Goal: Task Accomplishment & Management: Manage account settings

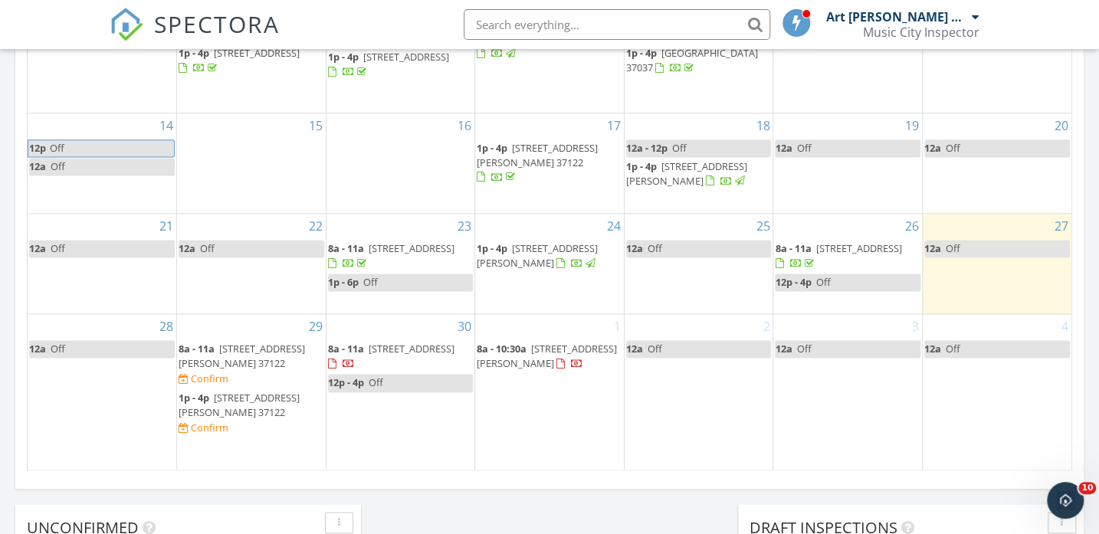
scroll to position [1022, 0]
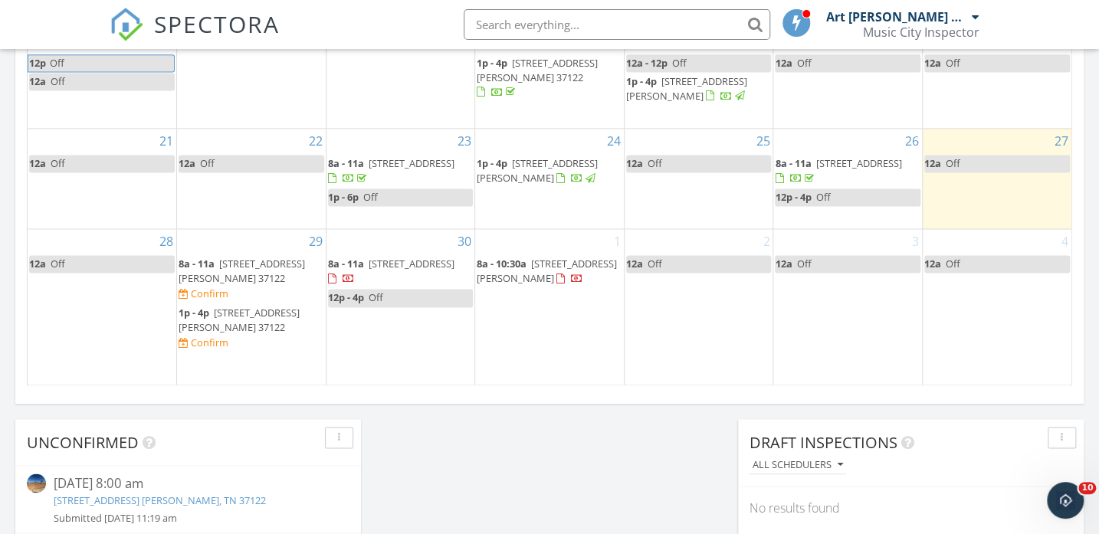
click at [553, 185] on span "311 Emery Dr, Nashville 37214" at bounding box center [537, 170] width 121 height 28
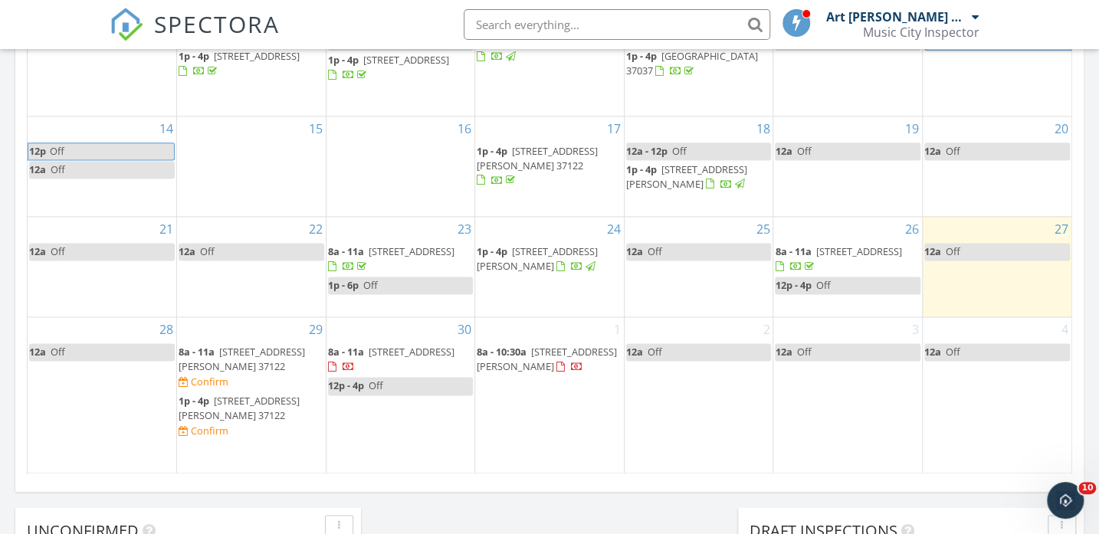
scroll to position [939, 0]
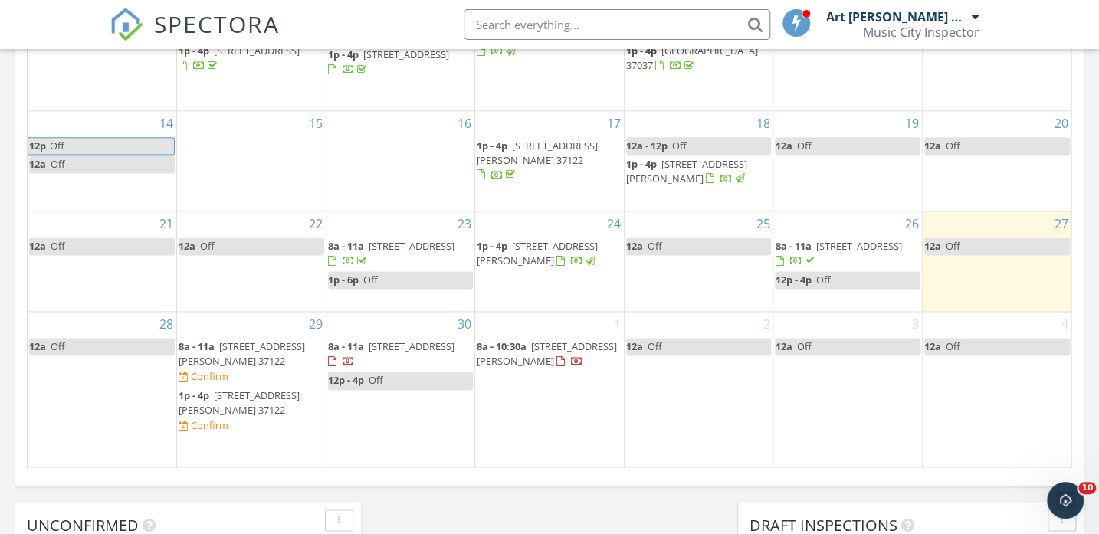
click at [525, 267] on span "311 Emery Dr, Nashville 37214" at bounding box center [537, 253] width 121 height 28
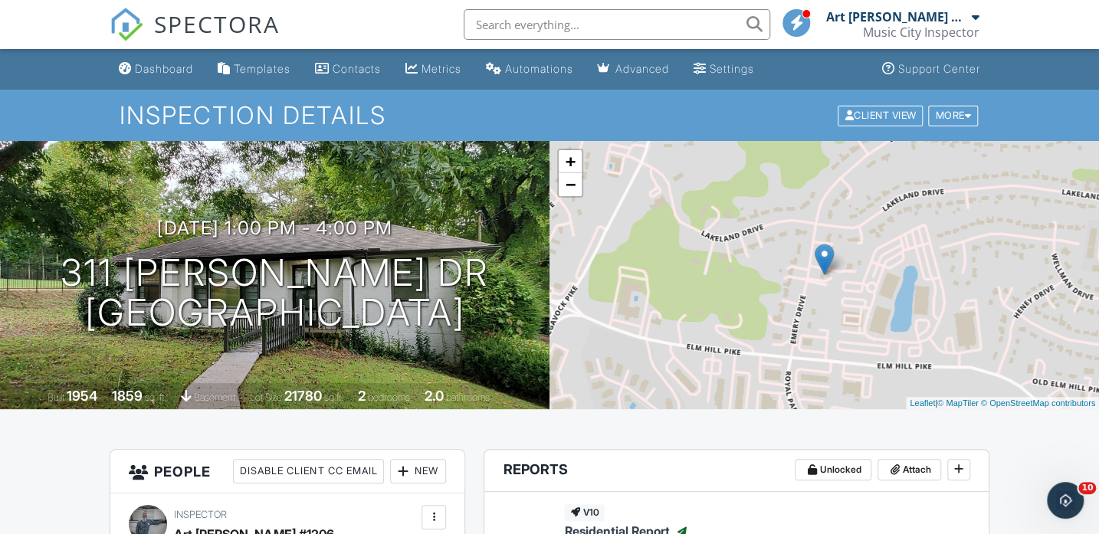
click at [163, 63] on div "Dashboard" at bounding box center [164, 68] width 58 height 13
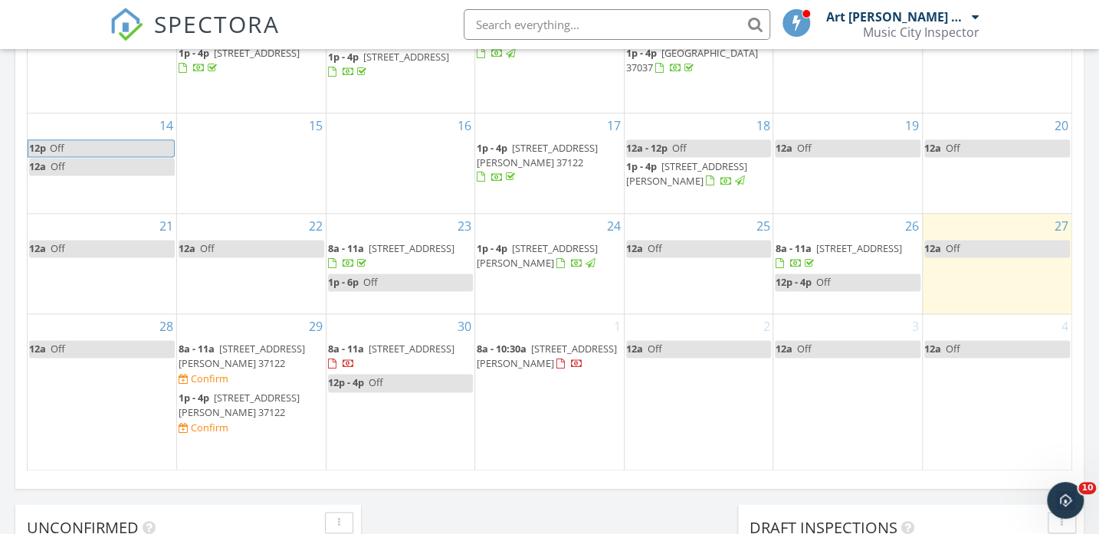
scroll to position [1022, 0]
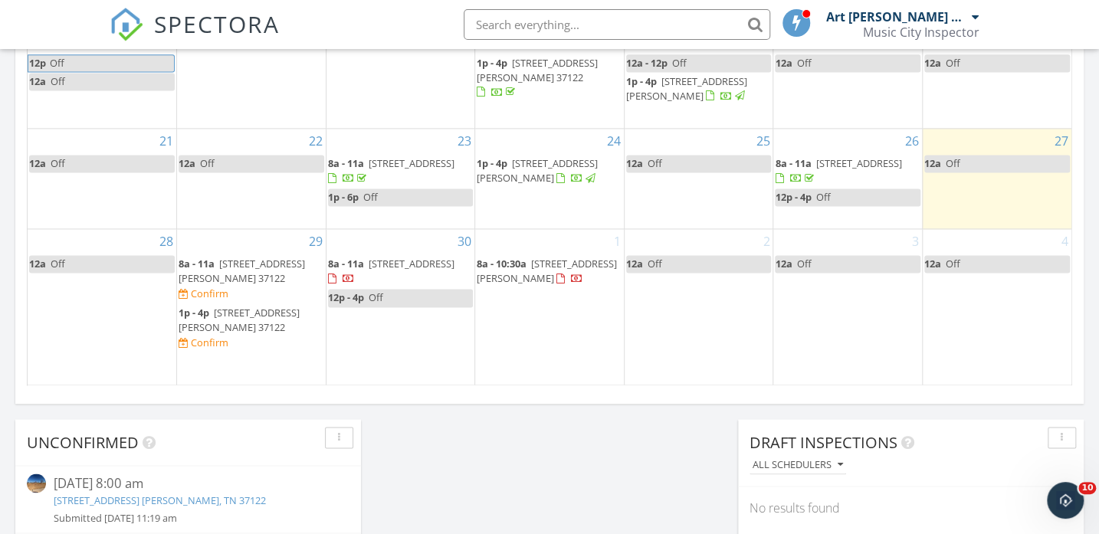
click at [257, 285] on span "127 Windtree Clb Dr, Mt. Juliet 37122" at bounding box center [242, 271] width 126 height 28
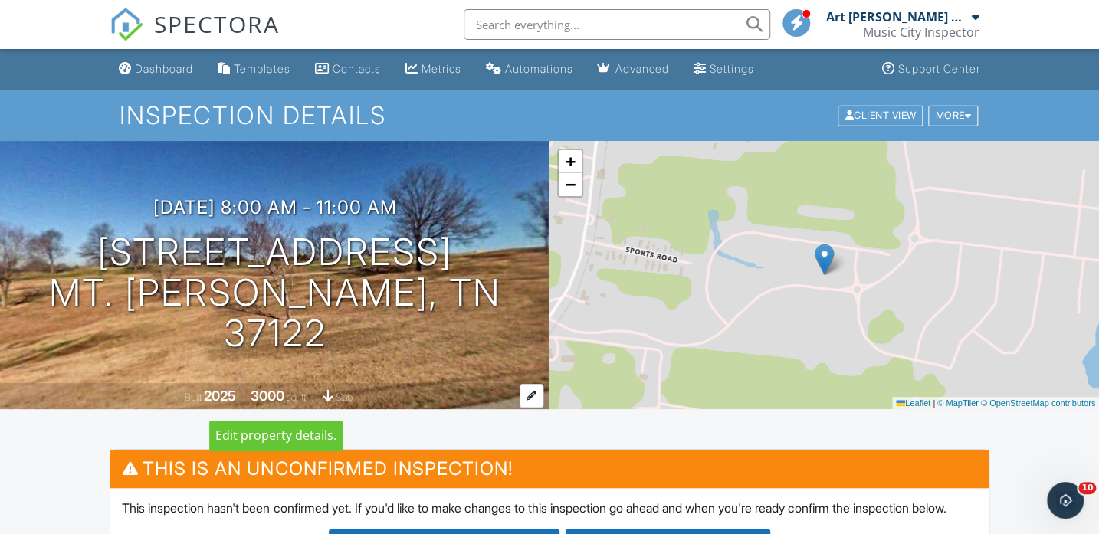
click at [238, 390] on div "Built 2025 3000 sq. ft. slab" at bounding box center [275, 396] width 550 height 27
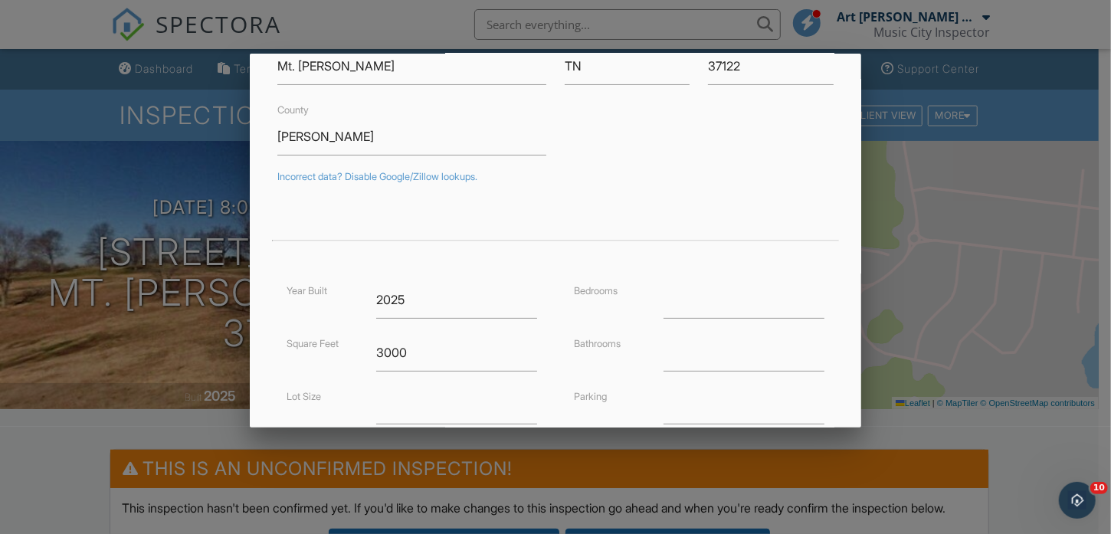
scroll to position [255, 0]
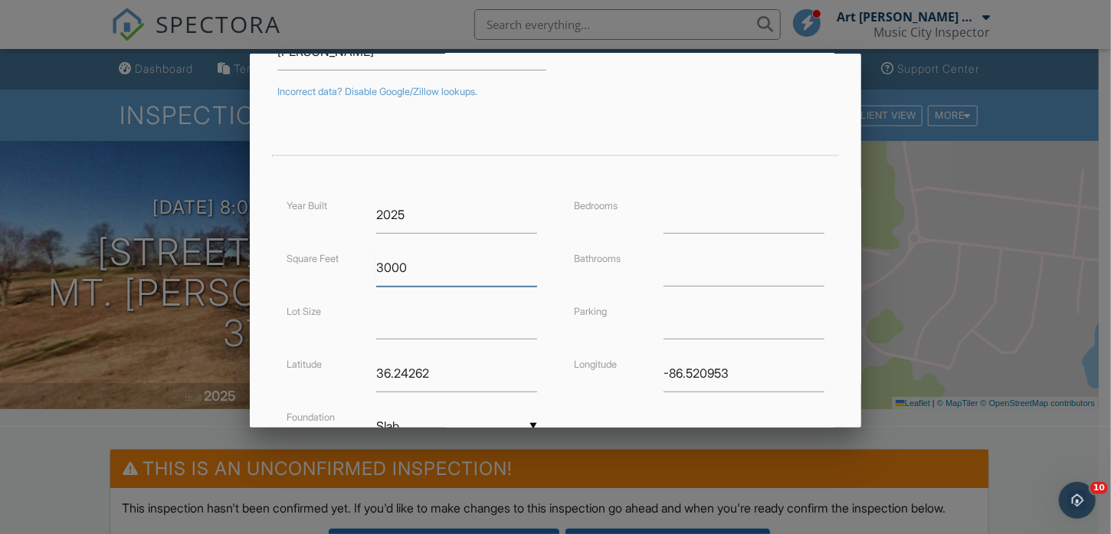
click at [424, 264] on input "3000" at bounding box center [456, 268] width 161 height 38
type input "3334"
click at [714, 214] on input "number" at bounding box center [744, 215] width 161 height 38
type input "4"
click at [712, 263] on input "number" at bounding box center [744, 268] width 161 height 38
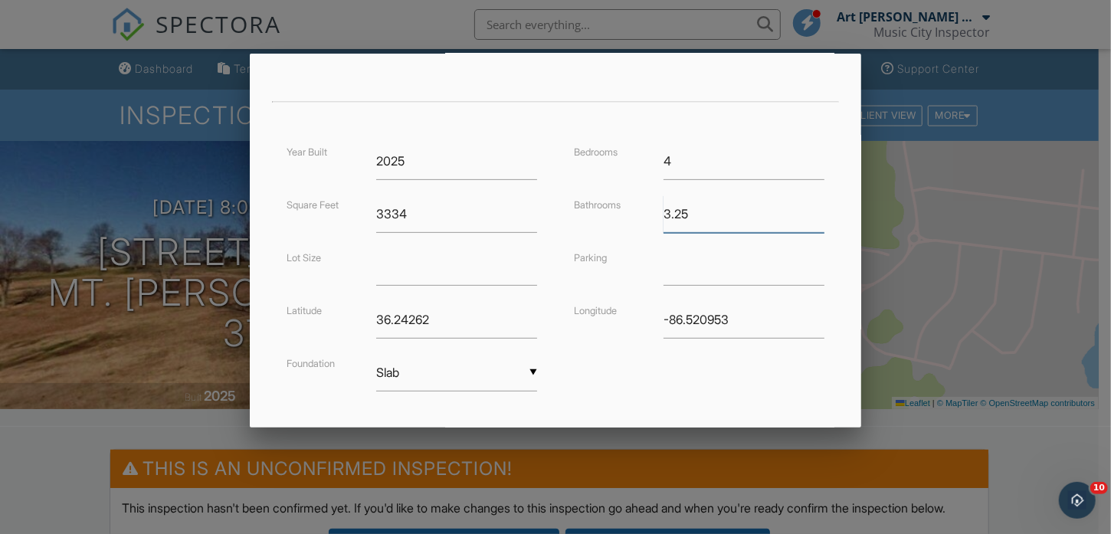
scroll to position [340, 0]
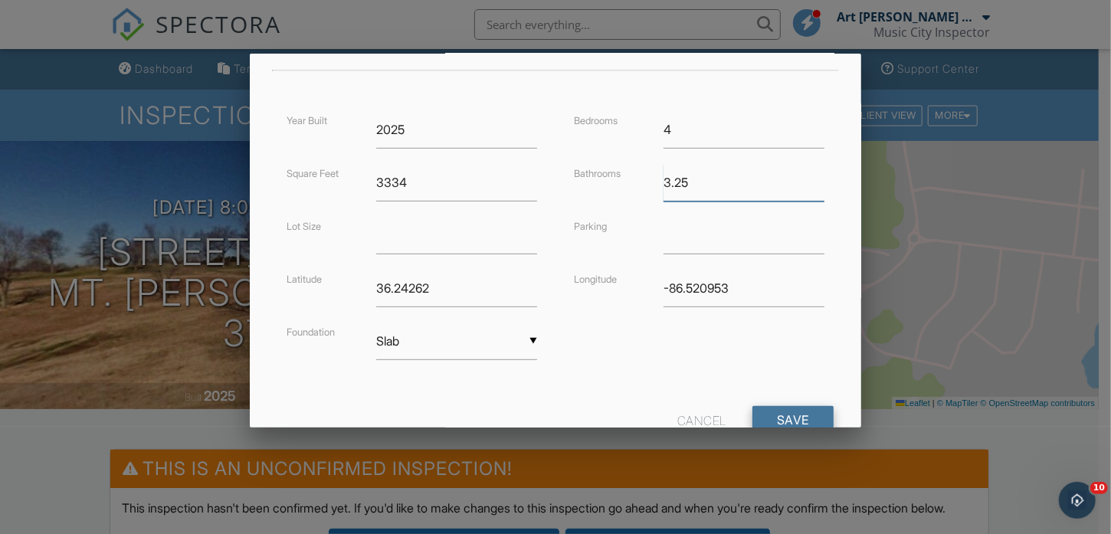
type input "3.25"
click at [753, 415] on input "Save" at bounding box center [793, 420] width 81 height 28
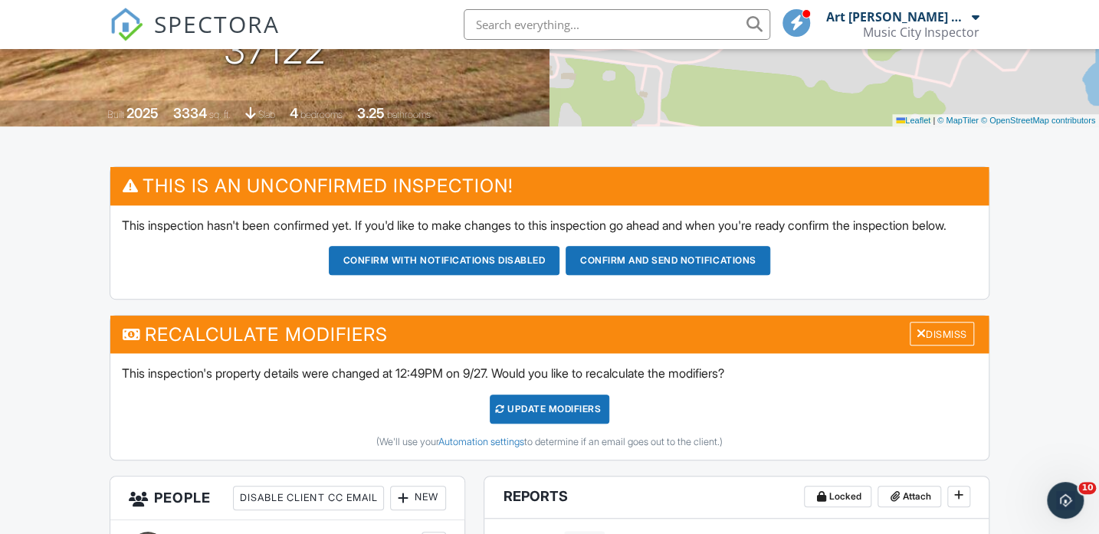
scroll to position [340, 0]
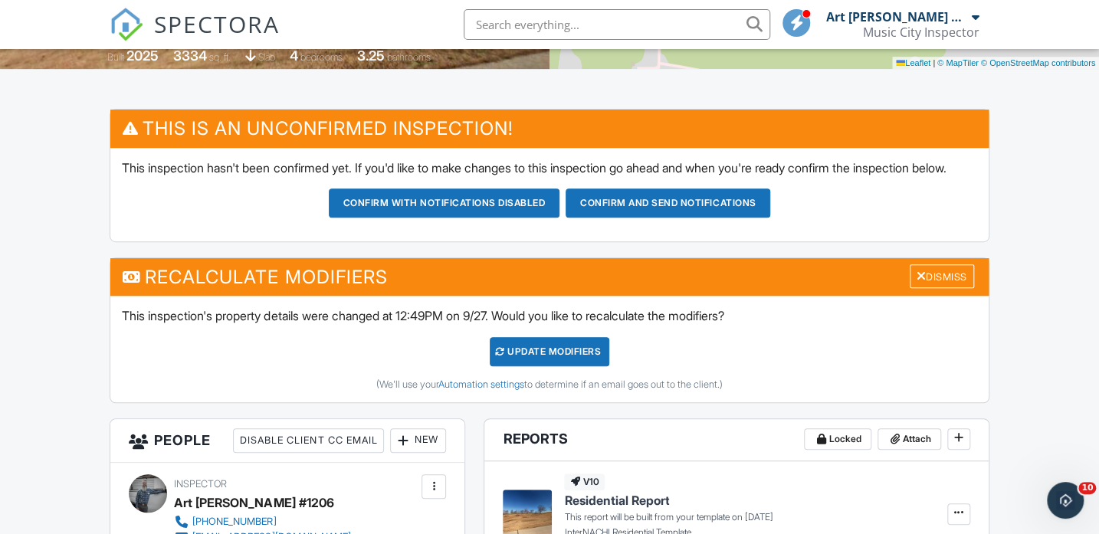
click at [514, 366] on div "UPDATE Modifiers" at bounding box center [550, 351] width 120 height 29
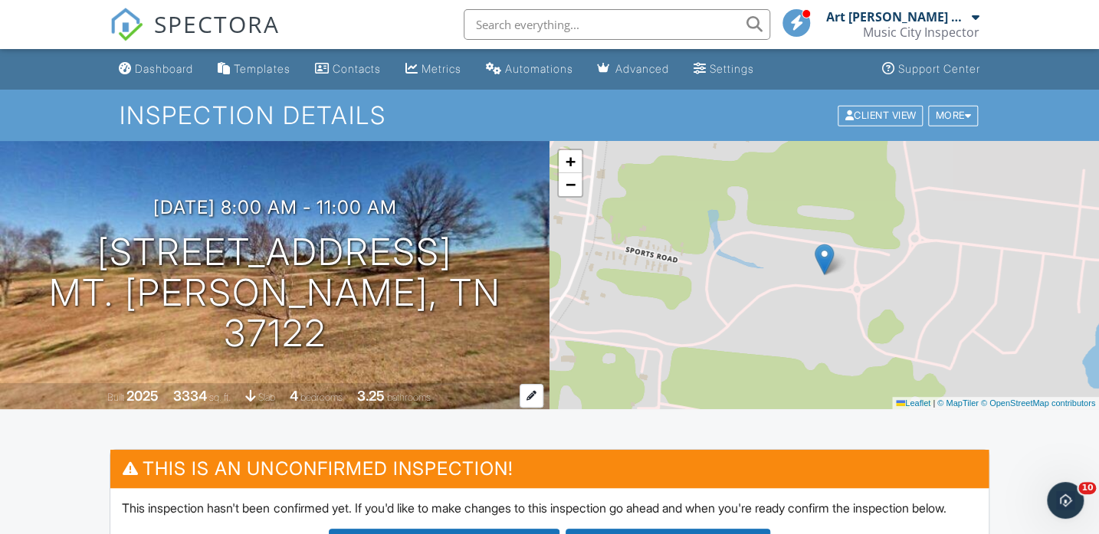
click at [371, 395] on div "3.25" at bounding box center [371, 396] width 28 height 16
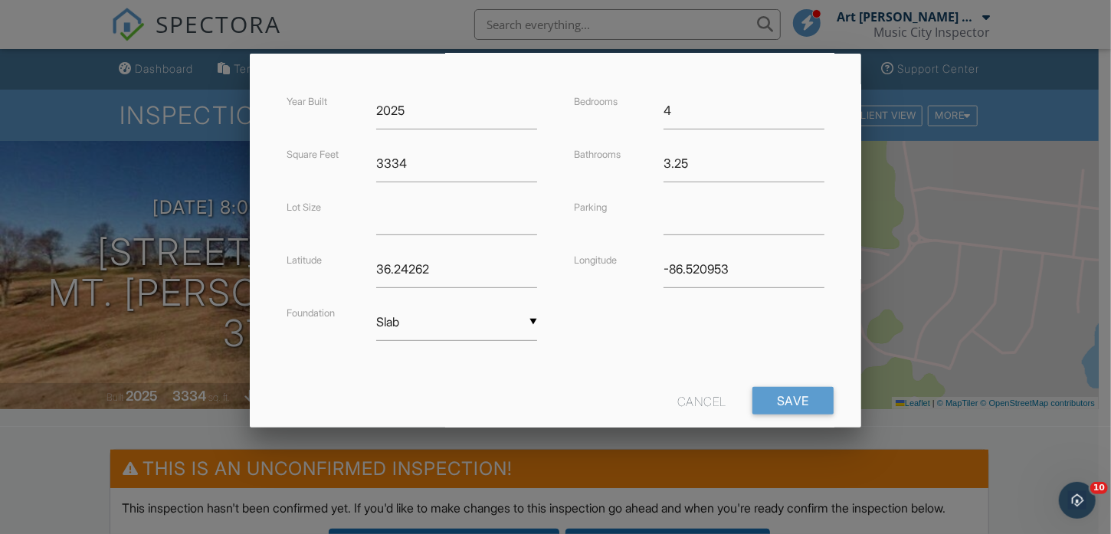
scroll to position [389, 0]
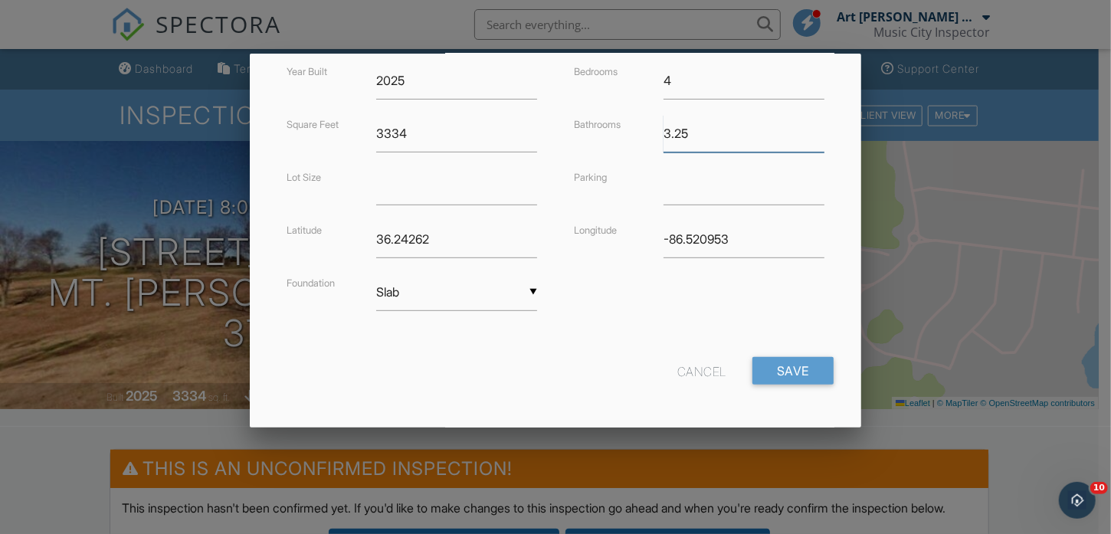
click at [693, 135] on input "3.25" at bounding box center [744, 134] width 161 height 38
type input "3.5"
click at [753, 363] on input "Save" at bounding box center [793, 371] width 81 height 28
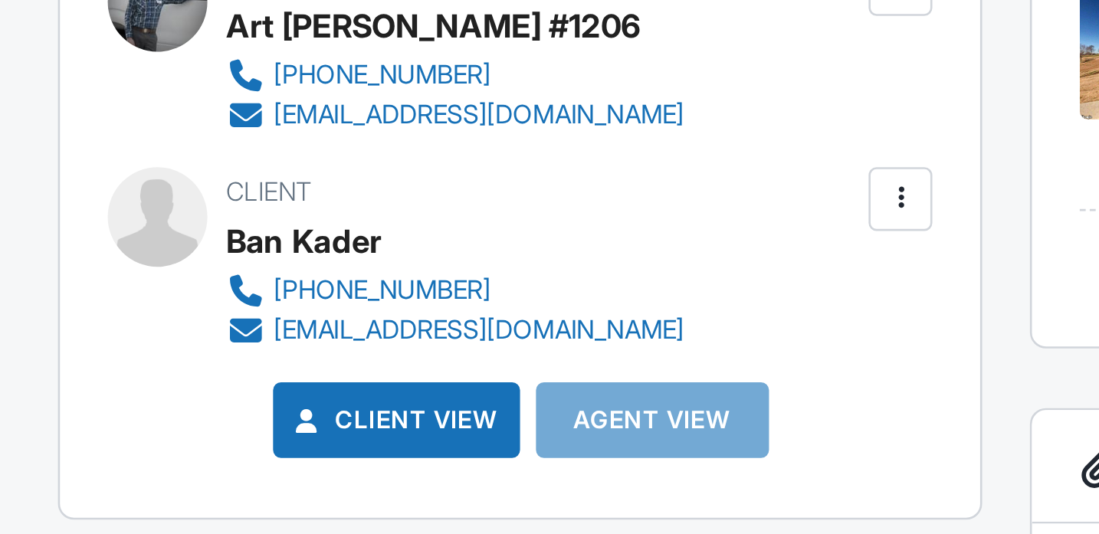
scroll to position [603, 0]
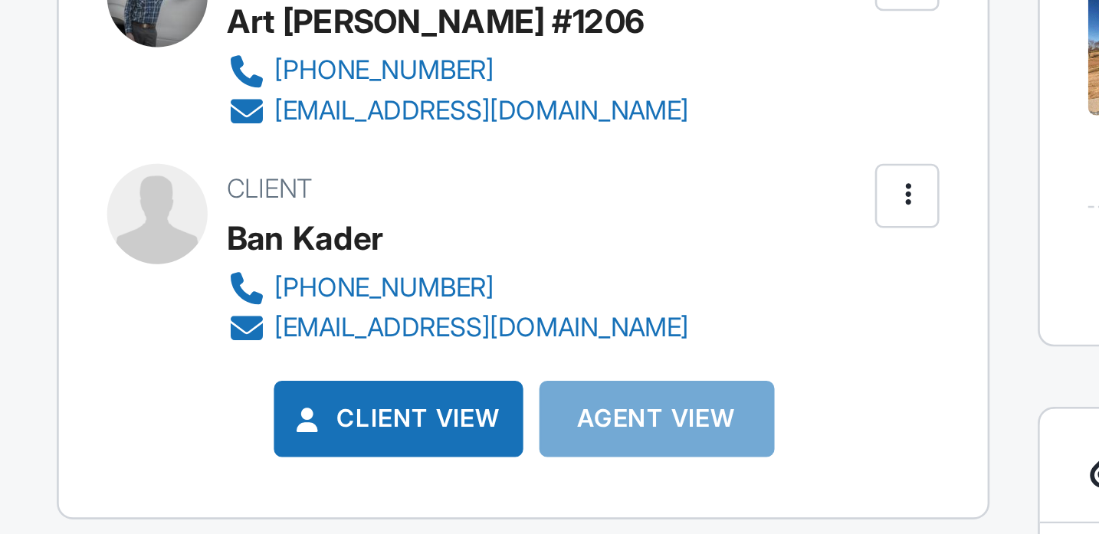
click at [143, 277] on div "Inspector Art Frensley #1206 615-207-7698 artfrensley@live.com" at bounding box center [287, 247] width 317 height 71
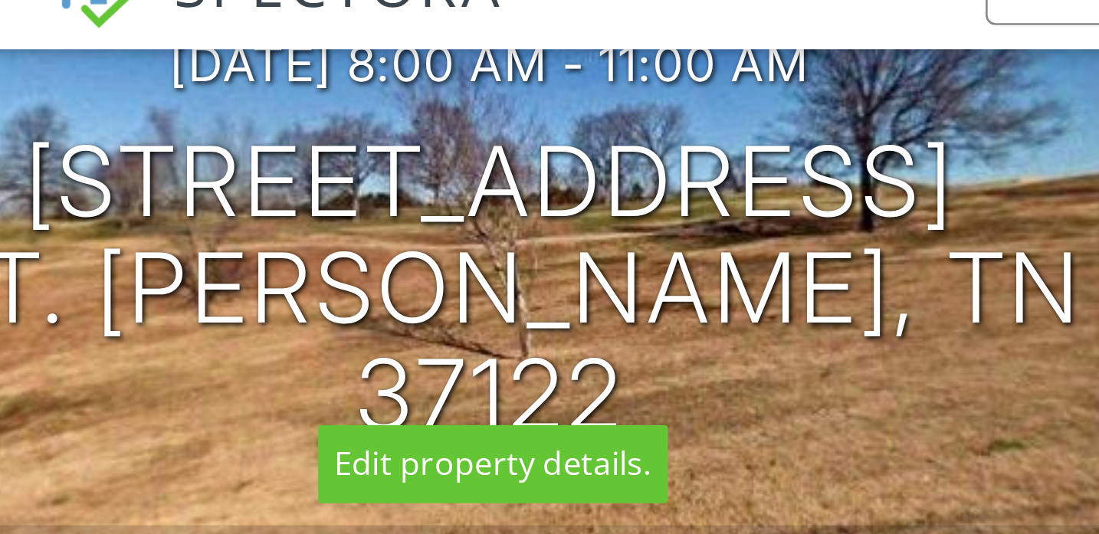
scroll to position [153, 0]
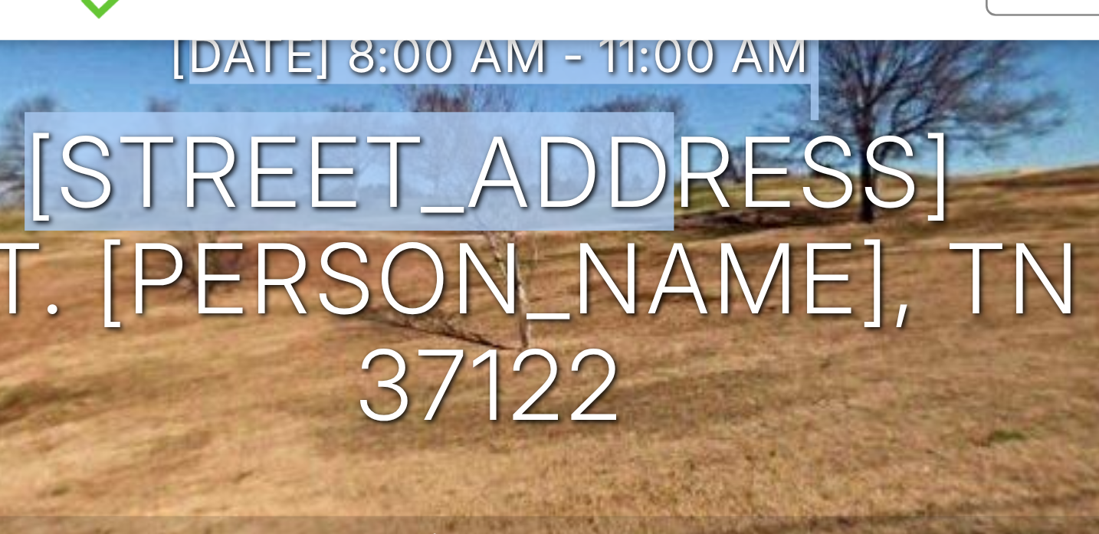
drag, startPoint x: 117, startPoint y: 86, endPoint x: 297, endPoint y: 111, distance: 181.1
click at [297, 111] on div "09/29/2025 8:00 am - 11:00 am 127 Windtree Clb Dr Mt. Juliet, TN 37122" at bounding box center [275, 122] width 550 height 156
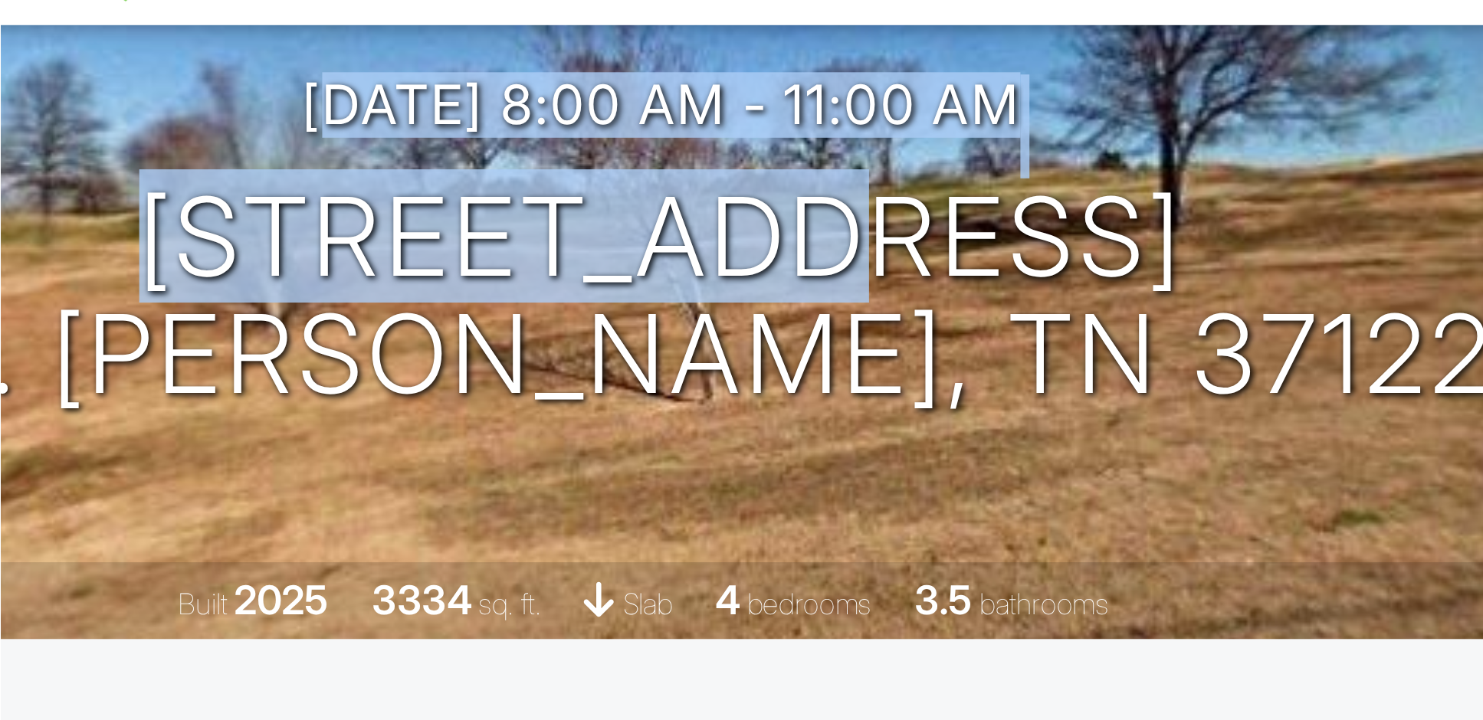
scroll to position [152, 0]
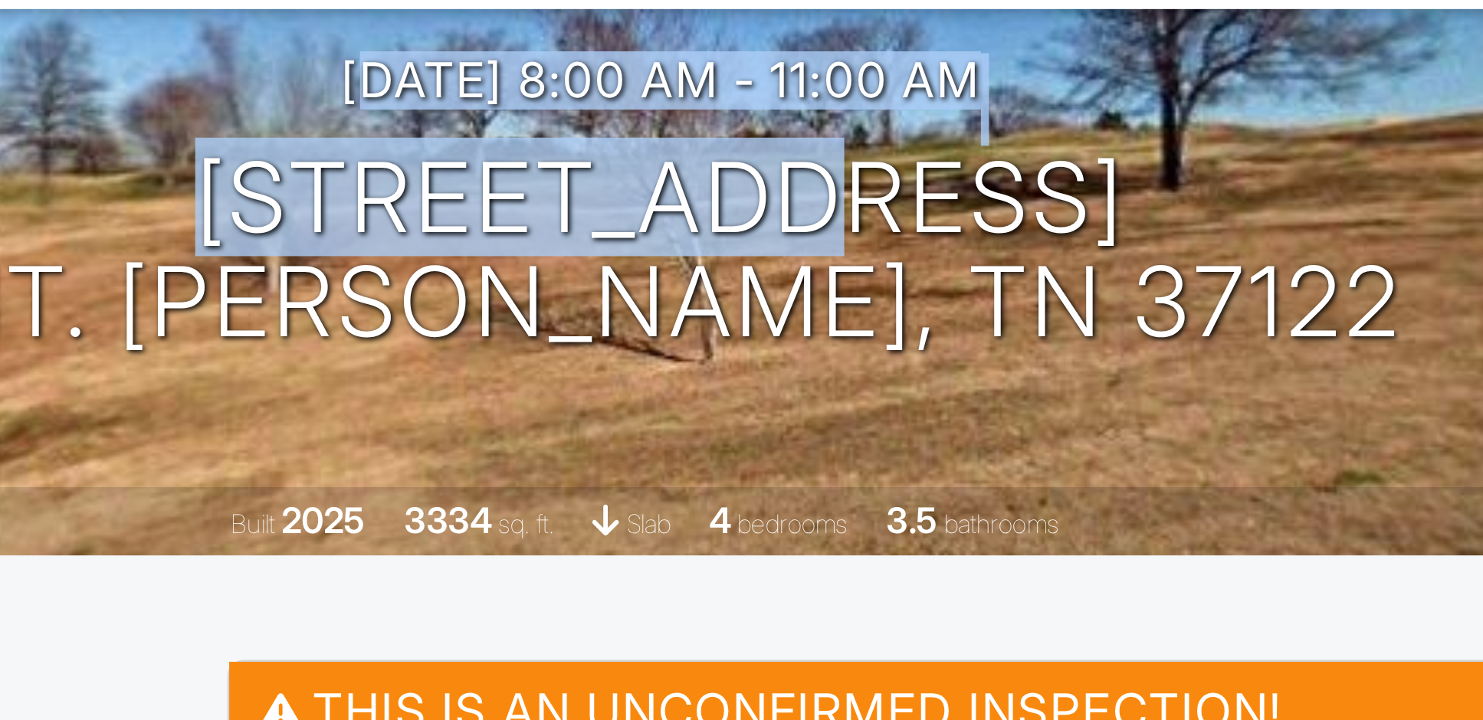
drag, startPoint x: 511, startPoint y: 34, endPoint x: 119, endPoint y: 209, distance: 429.9
click at [119, 209] on div "09/29/2025 8:00 am - 11:00 am 127 Windtree Clb Dr Mt. Juliet, TN 37122 Built 20…" at bounding box center [371, 123] width 742 height 268
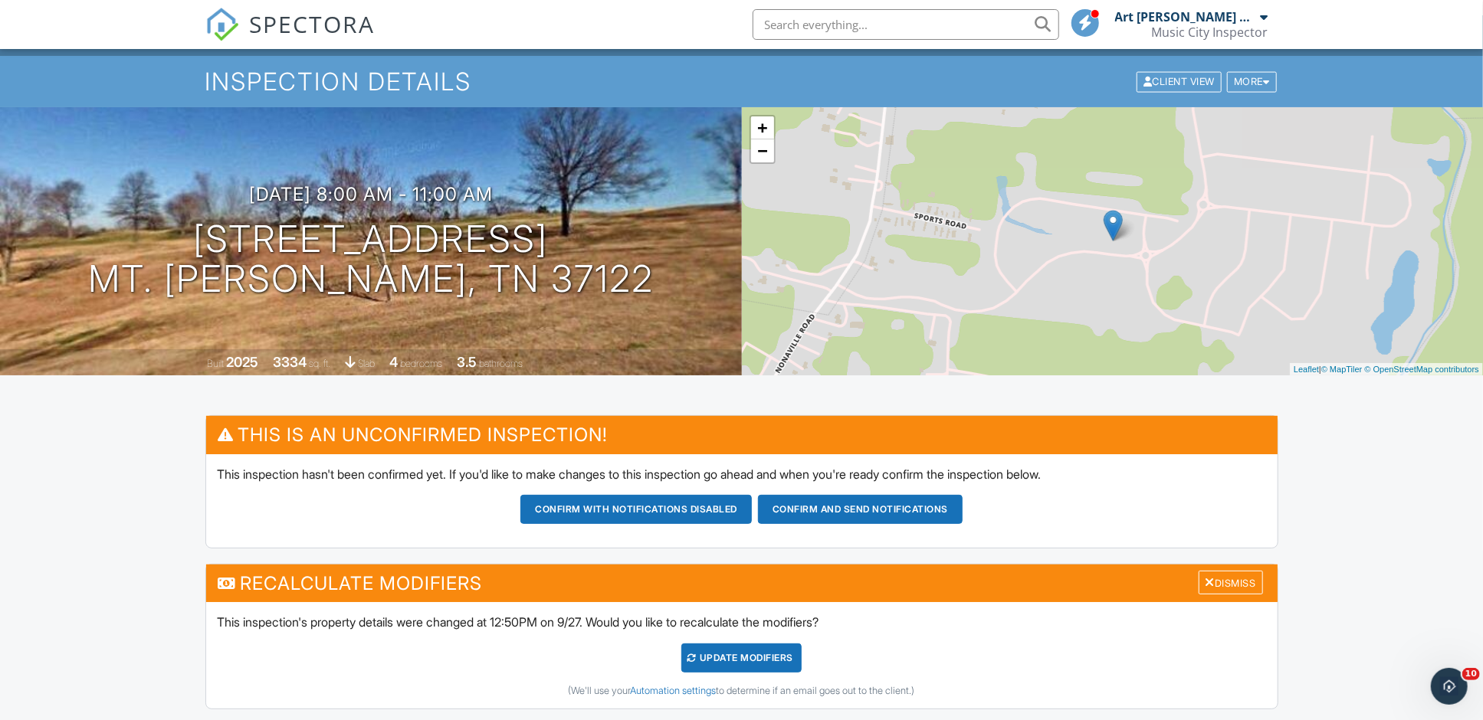
scroll to position [25, 0]
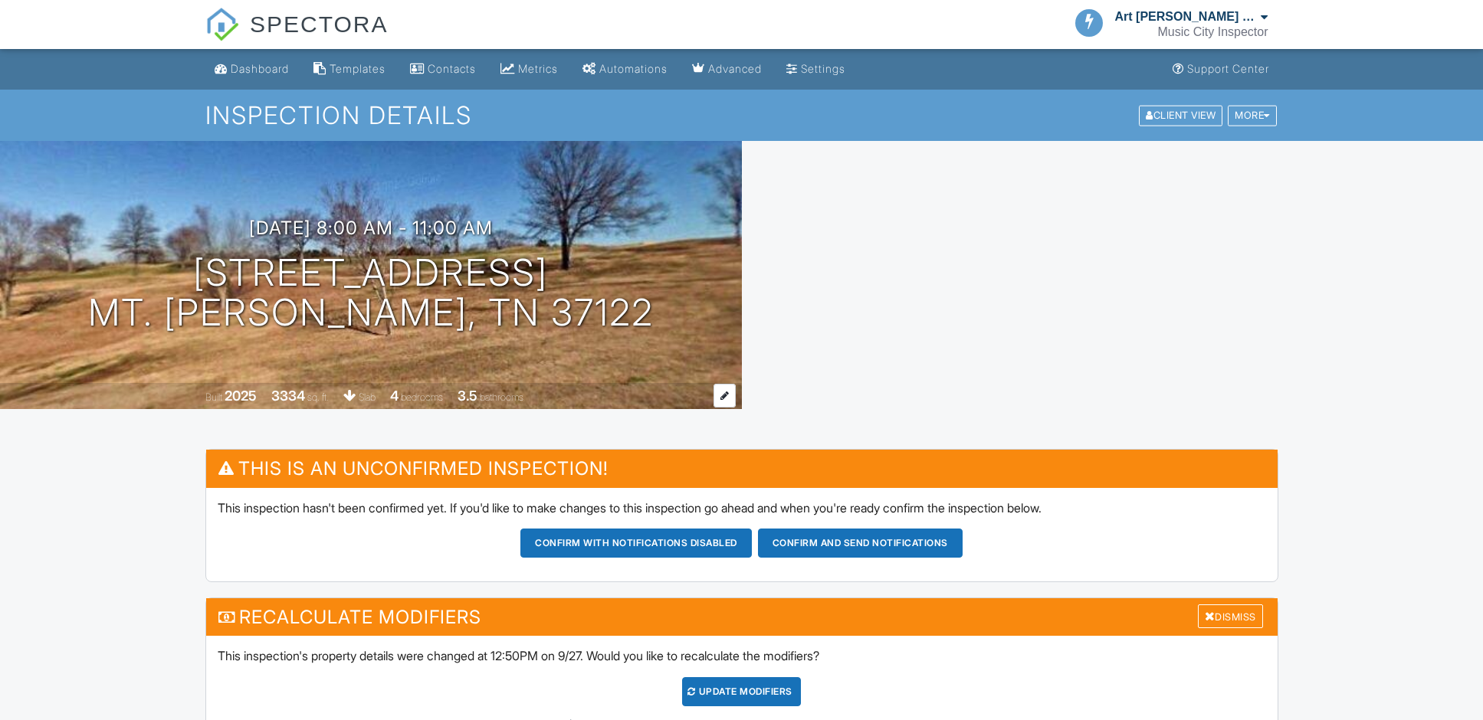
click at [271, 388] on div "3334" at bounding box center [288, 396] width 34 height 16
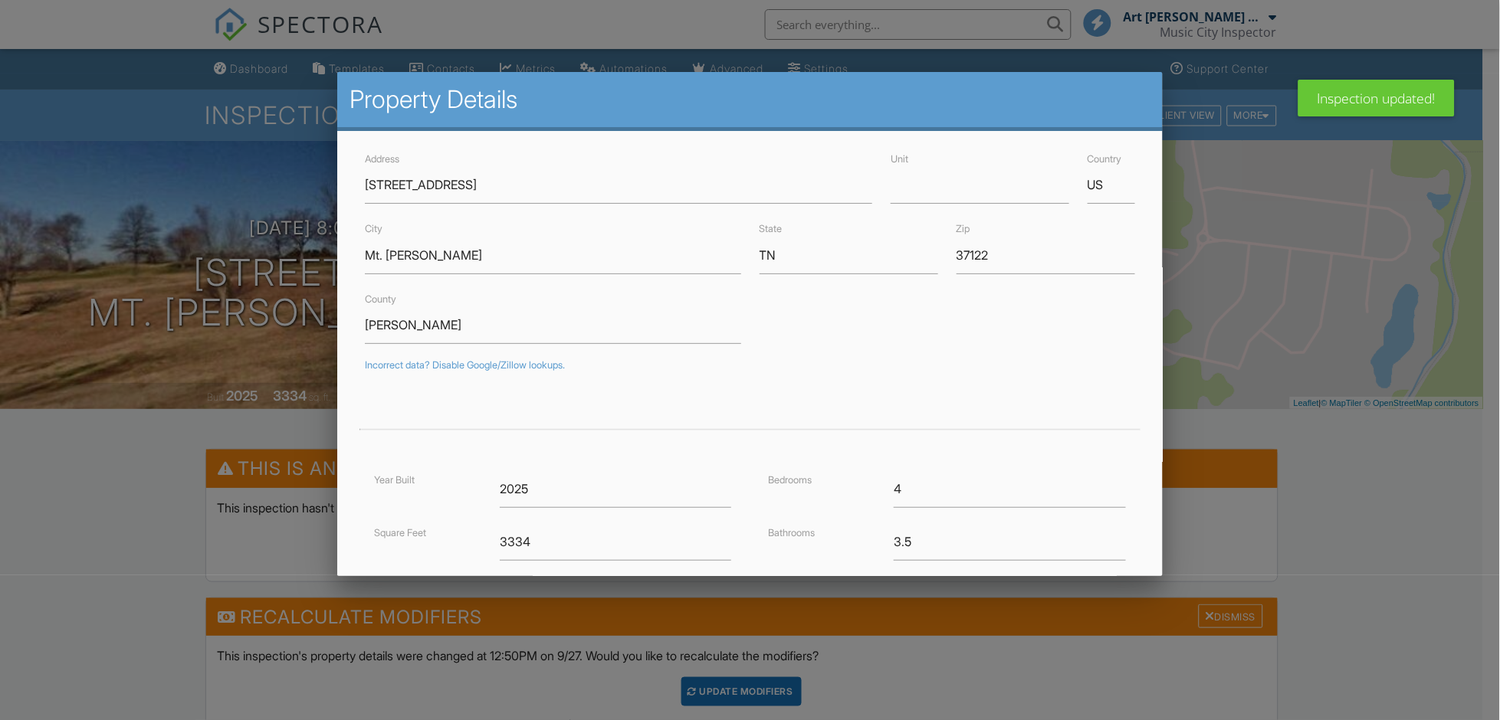
click at [1247, 152] on div at bounding box center [750, 373] width 1500 height 901
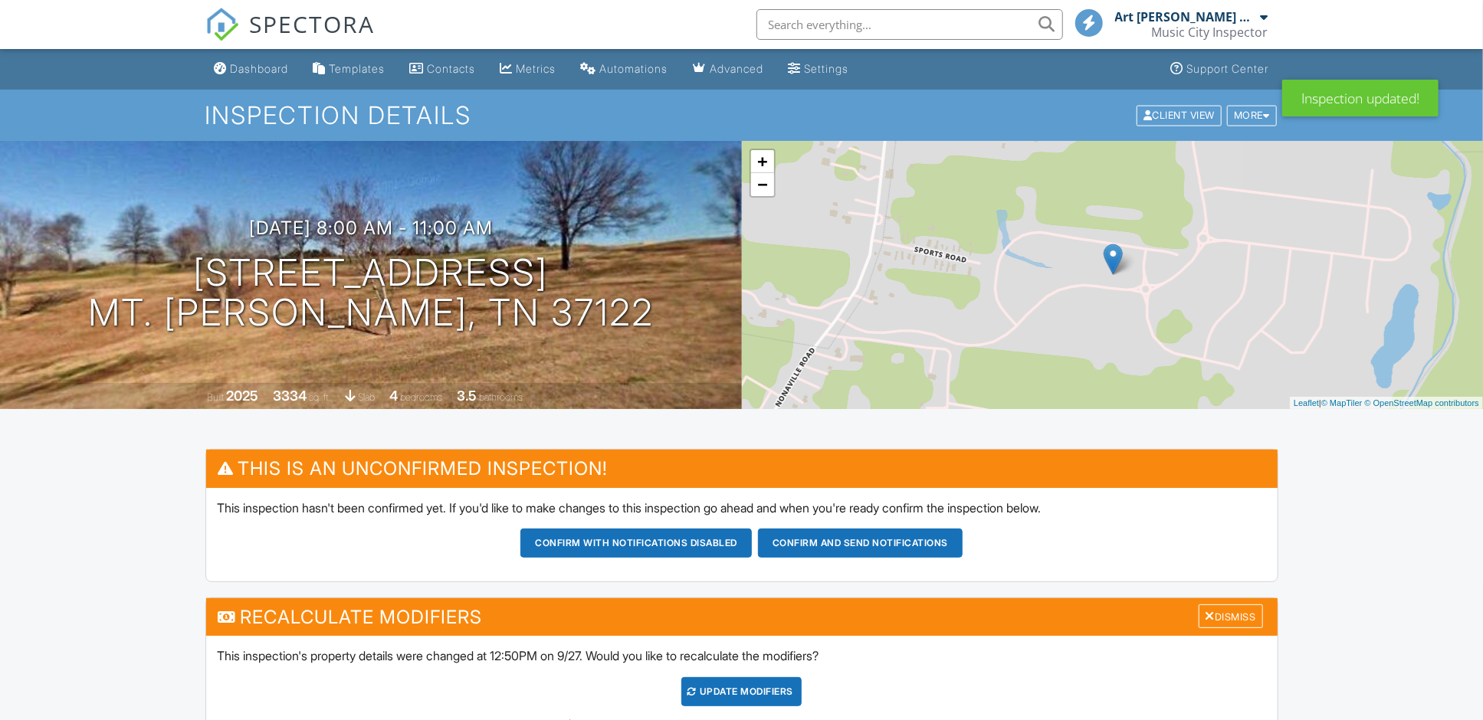
click at [251, 71] on div "Dashboard" at bounding box center [260, 68] width 58 height 13
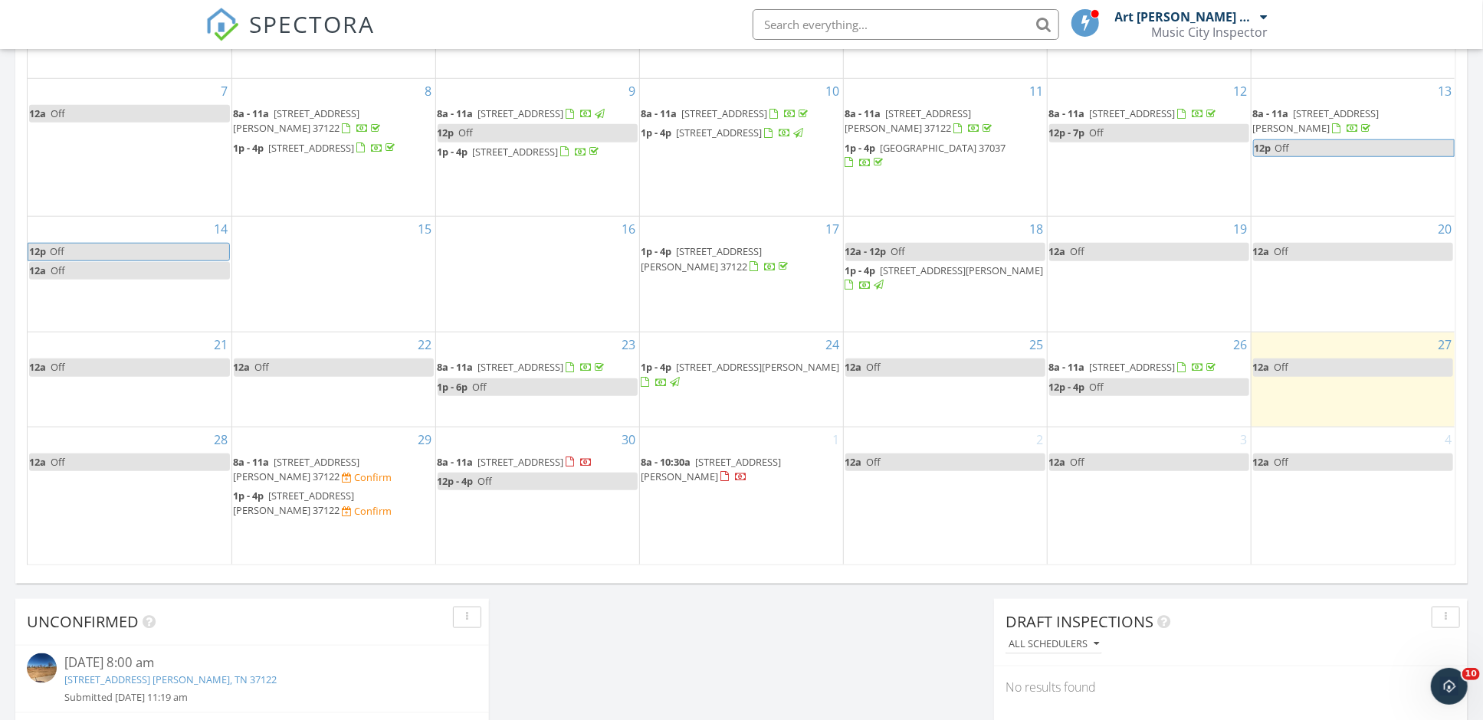
scroll to position [865, 0]
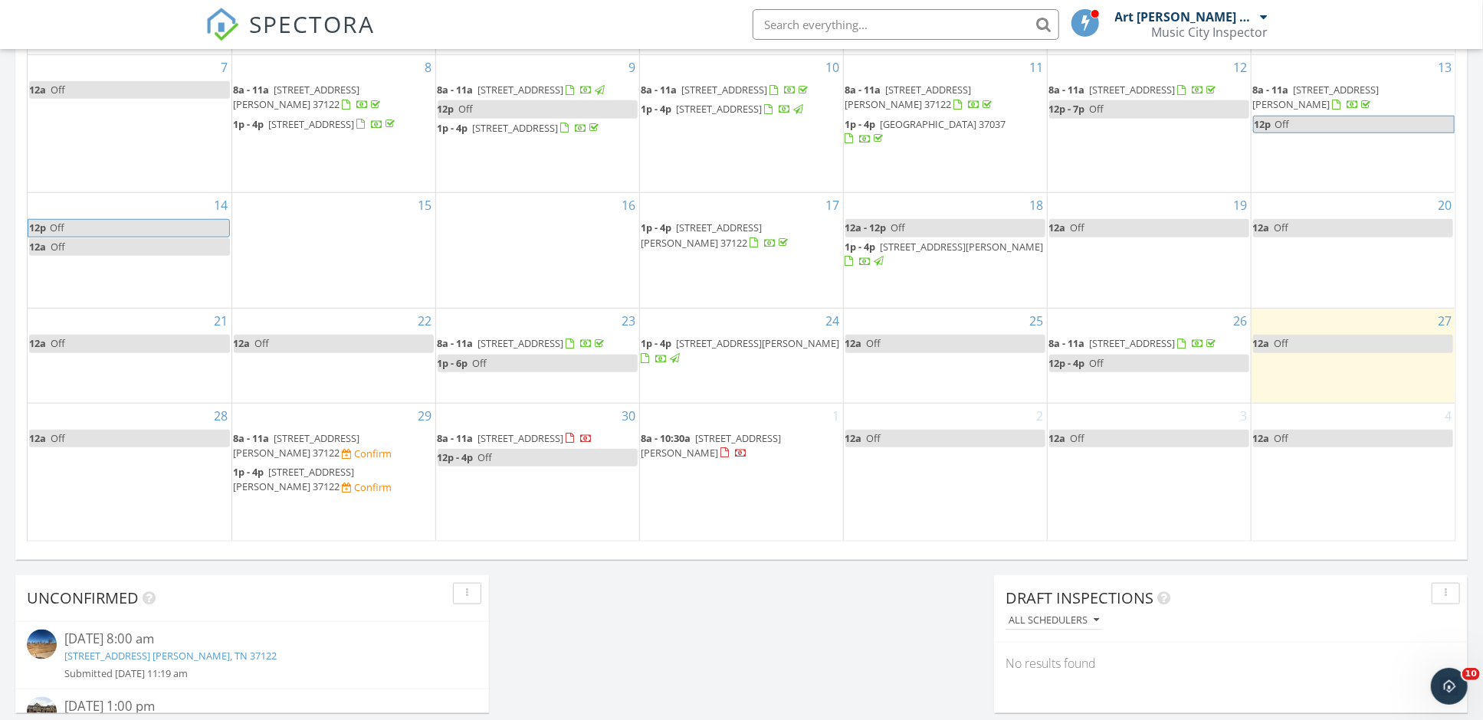
click at [327, 484] on span "431 Waterbrook Dr, Mt. Juliet 37122" at bounding box center [294, 479] width 121 height 28
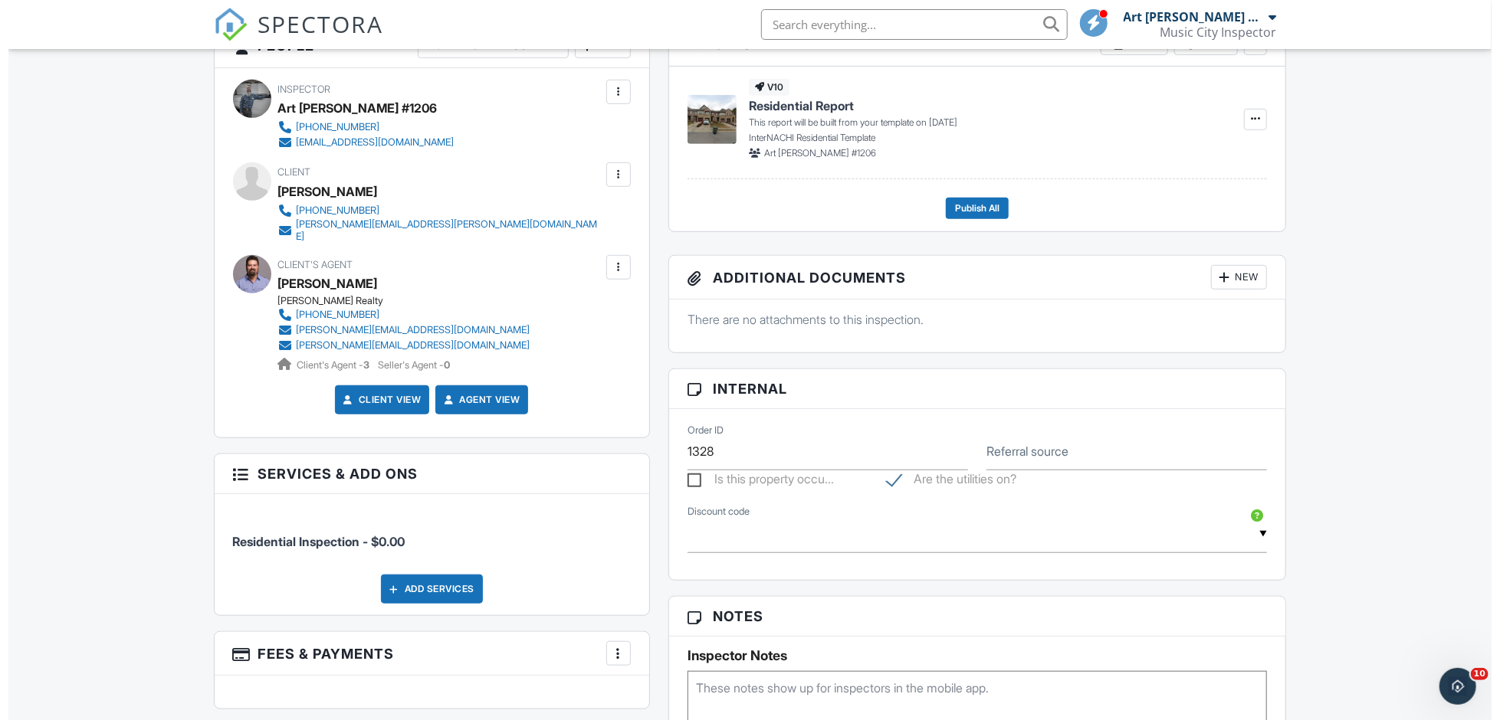
scroll to position [805, 0]
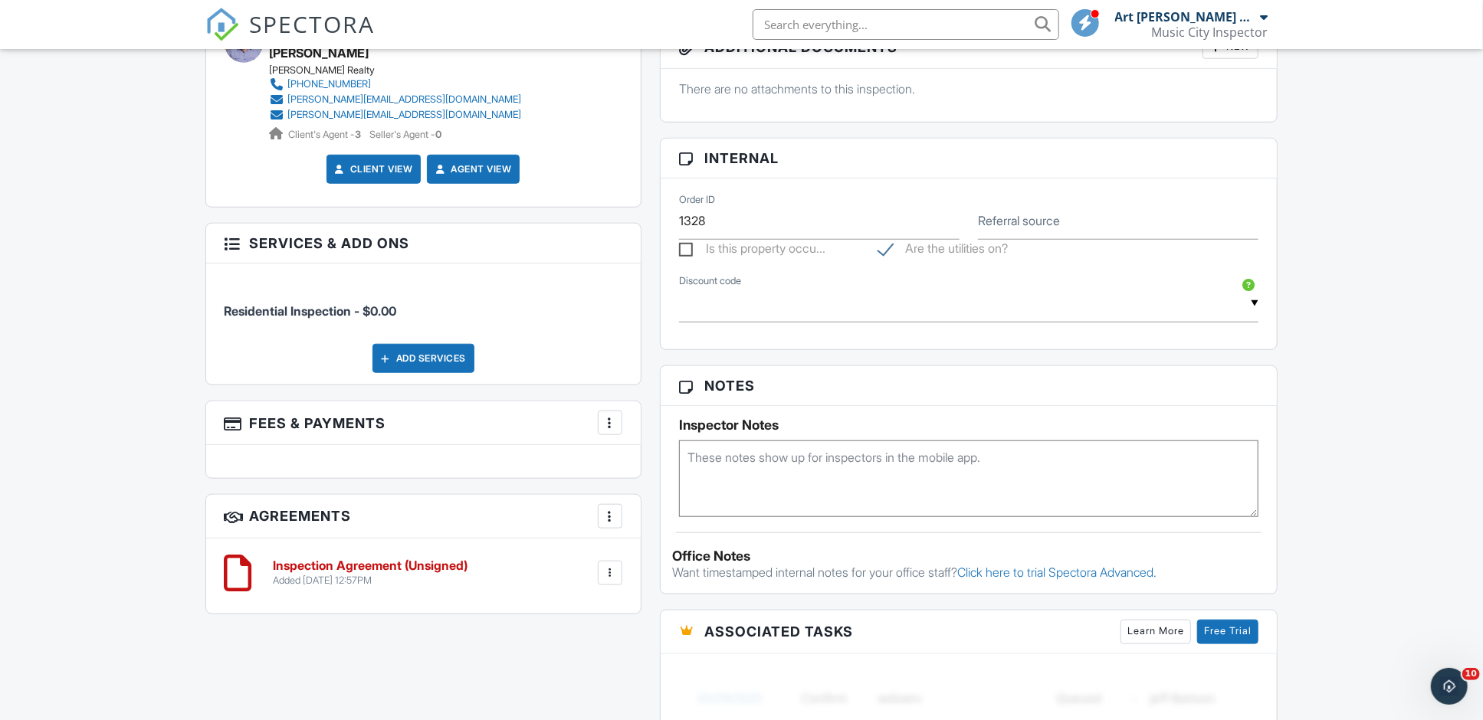
click at [602, 415] on div at bounding box center [609, 422] width 15 height 15
click at [658, 451] on li "Edit Fees & Payments" at bounding box center [687, 470] width 160 height 38
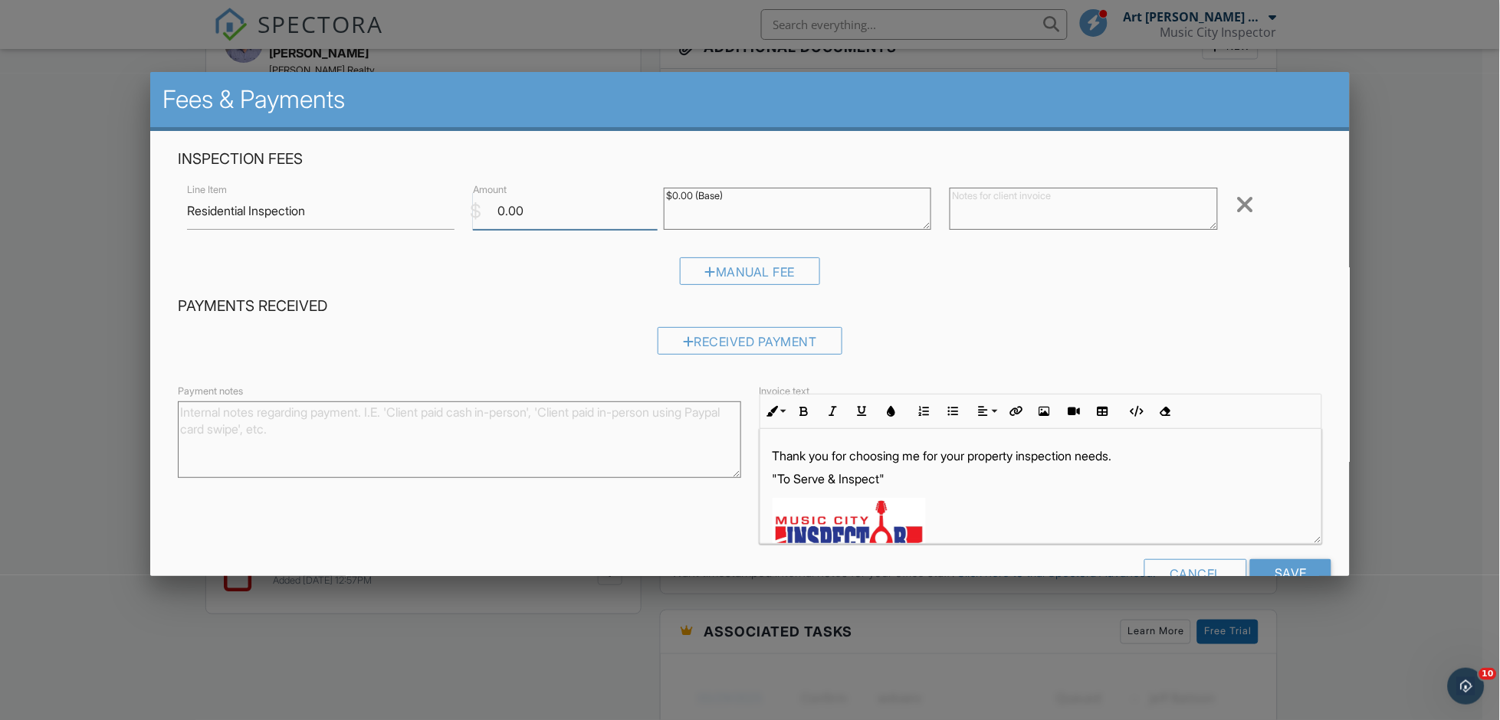
click at [487, 212] on input "0.00" at bounding box center [565, 211] width 185 height 38
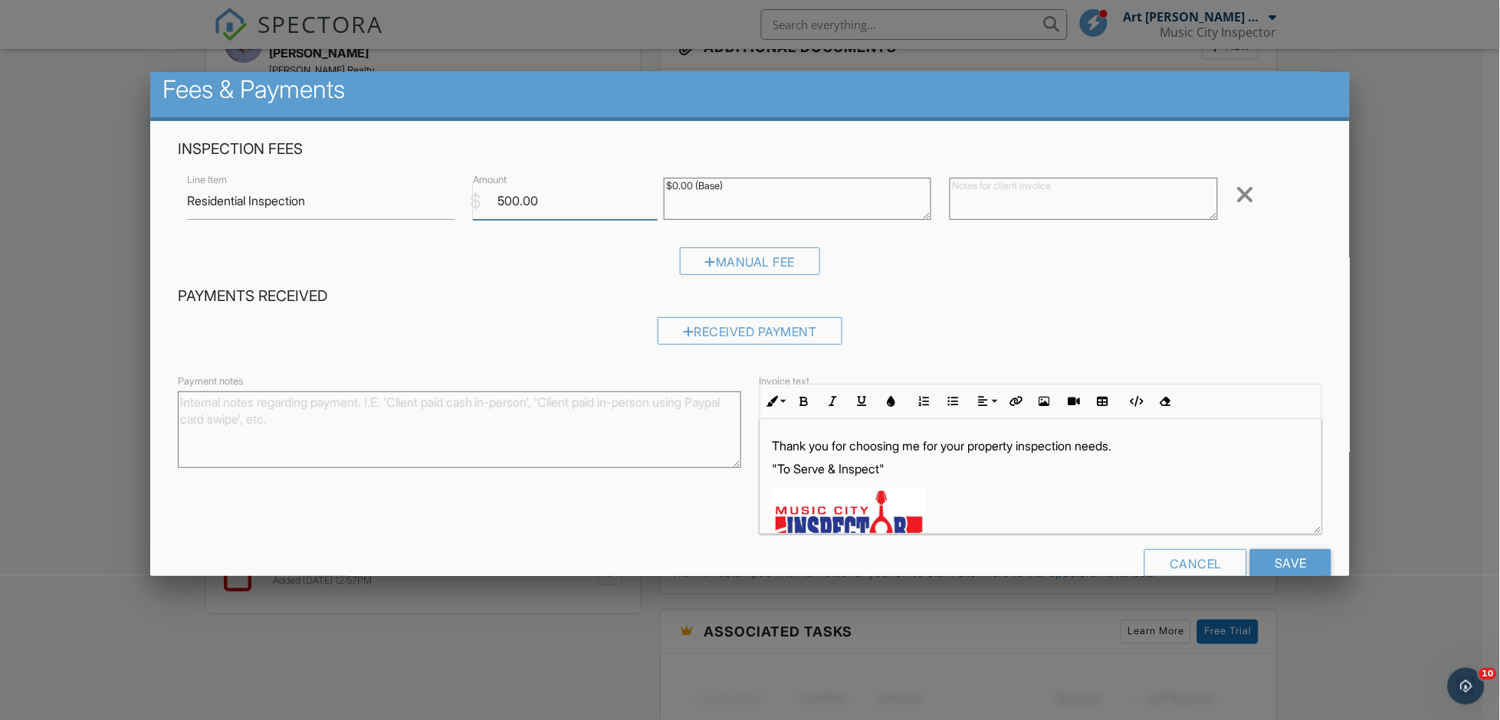
scroll to position [39, 0]
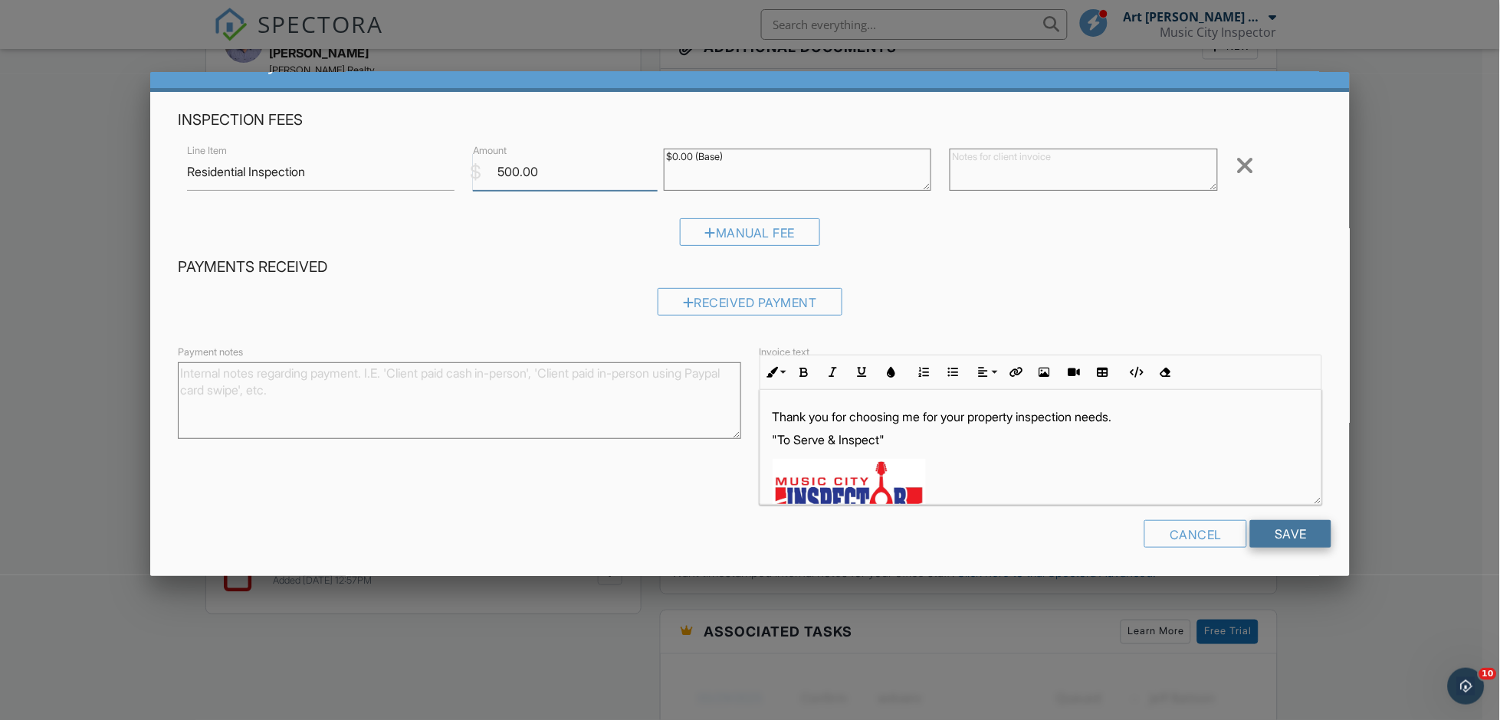
type input "500.00"
click at [1276, 527] on input "Save" at bounding box center [1290, 534] width 81 height 28
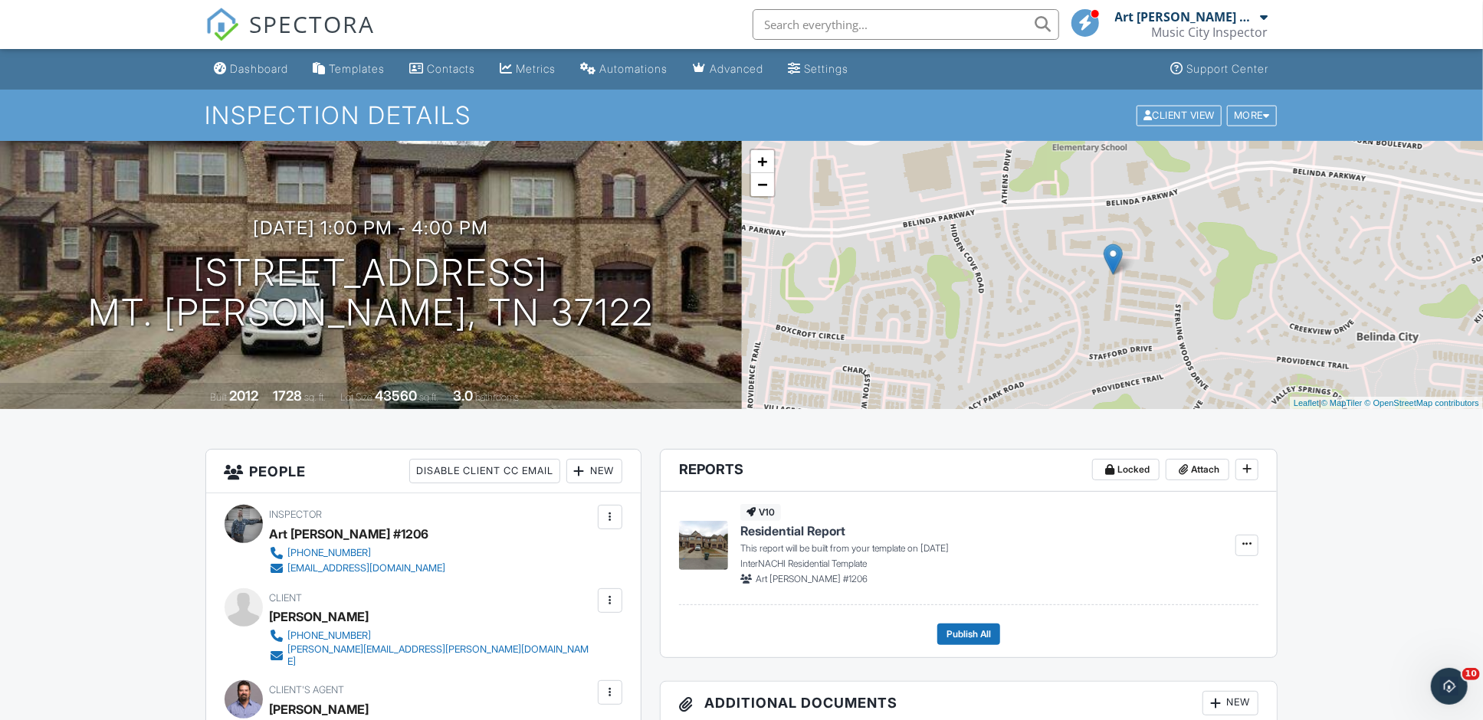
click at [238, 71] on div "Dashboard" at bounding box center [260, 68] width 58 height 13
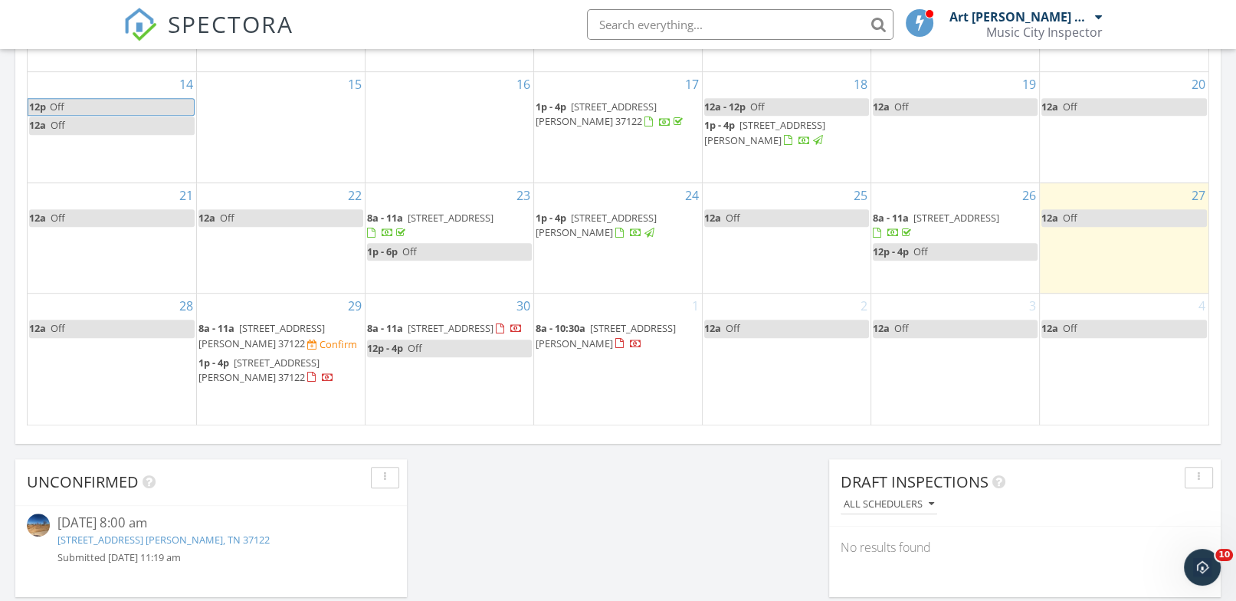
scroll to position [1092, 0]
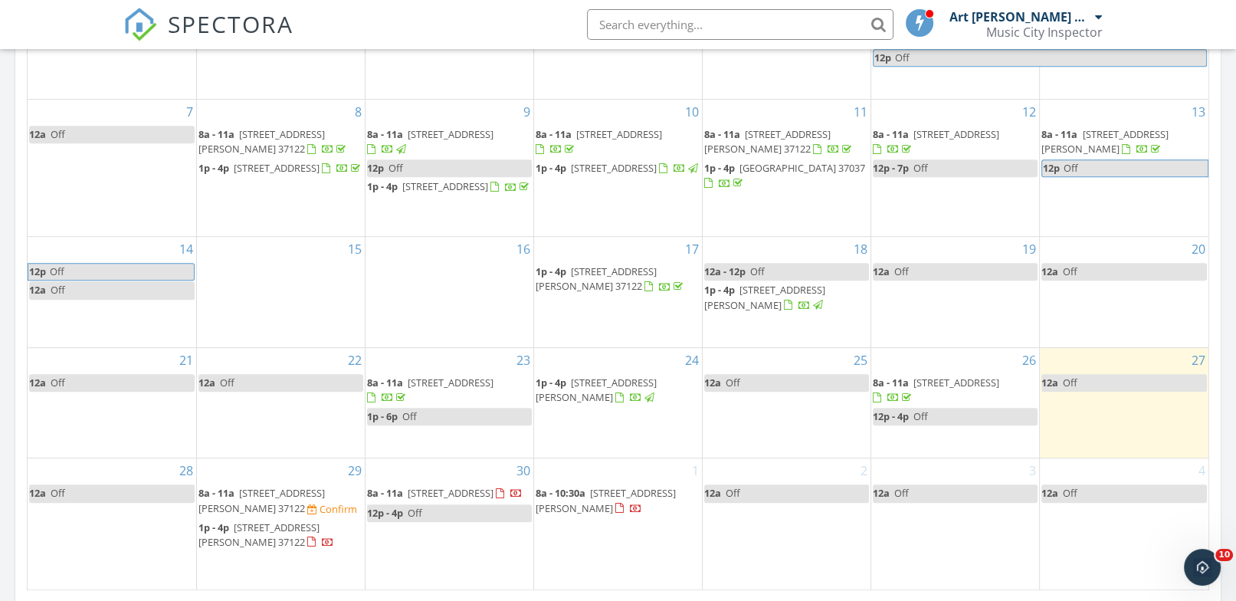
scroll to position [861, 0]
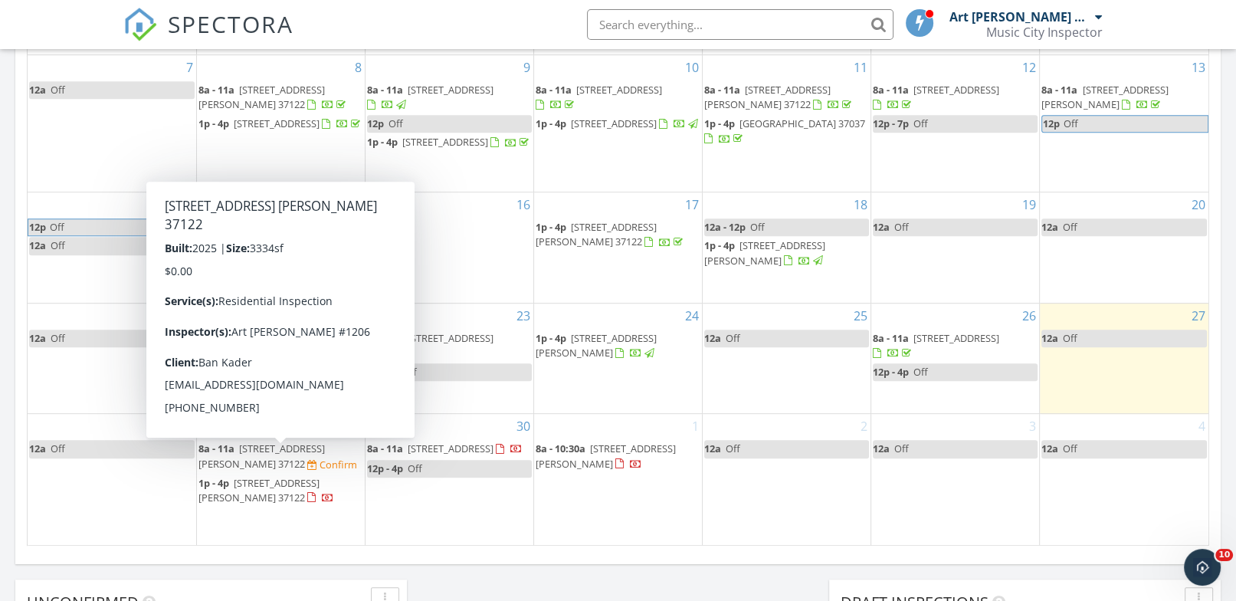
click at [306, 459] on span "8a - 11a 127 Windtree Clb Dr , Mt. Juliet 37122 Confirm" at bounding box center [281, 456] width 165 height 30
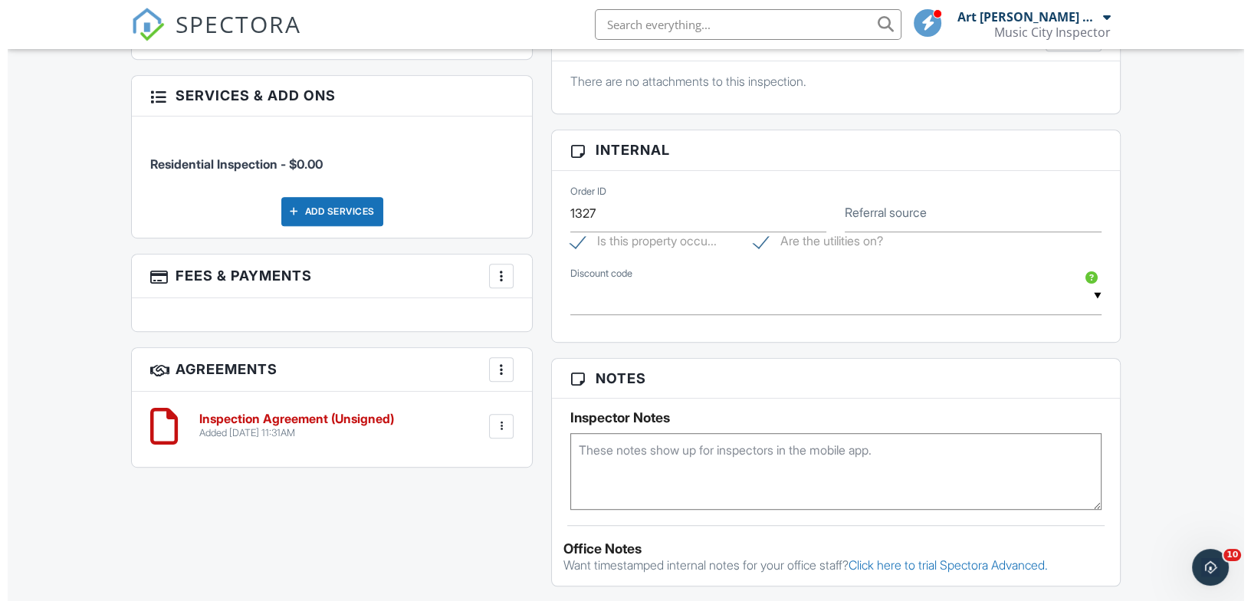
scroll to position [1054, 0]
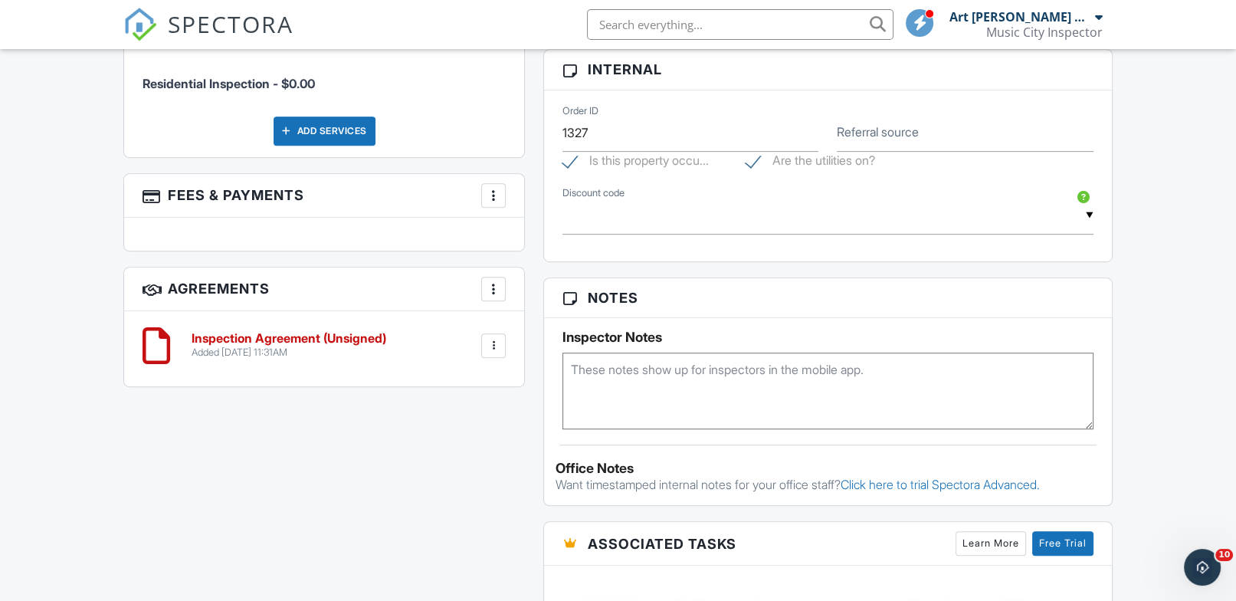
click at [486, 195] on div at bounding box center [493, 195] width 15 height 15
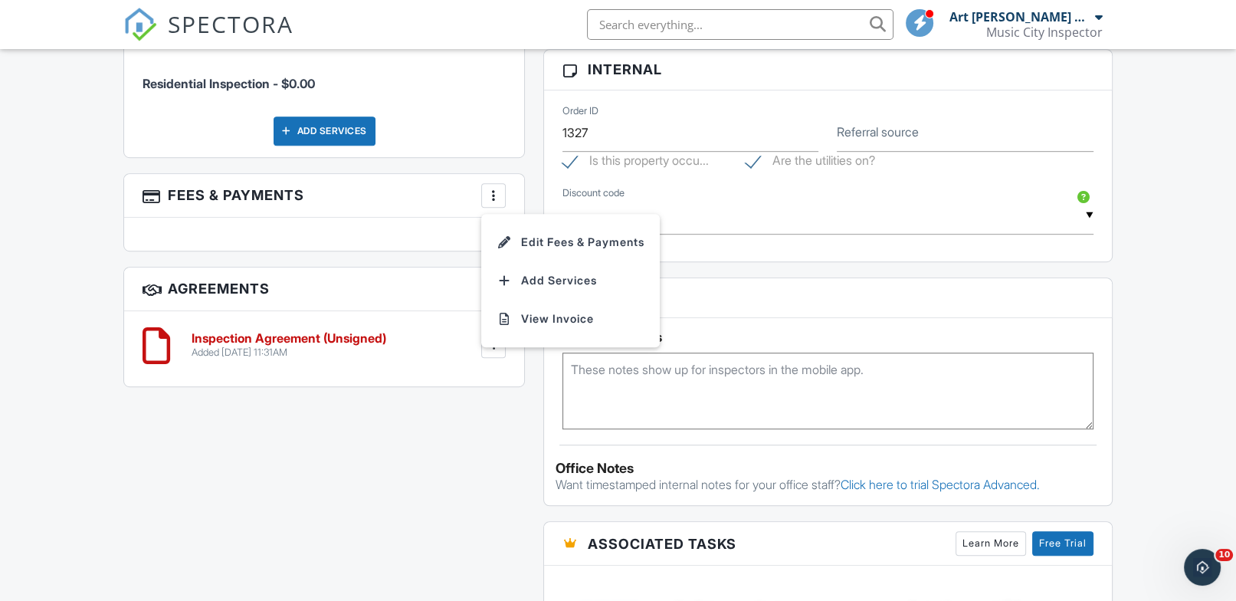
click at [546, 233] on li "Edit Fees & Payments" at bounding box center [571, 242] width 160 height 38
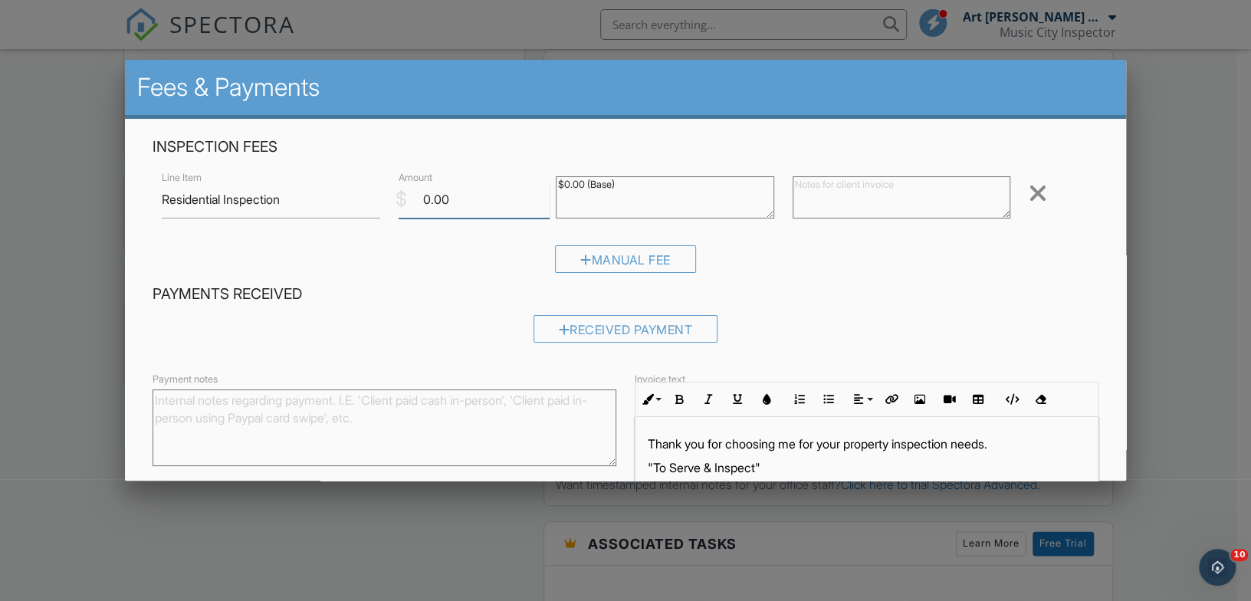
click at [415, 192] on input "0.00" at bounding box center [475, 200] width 152 height 38
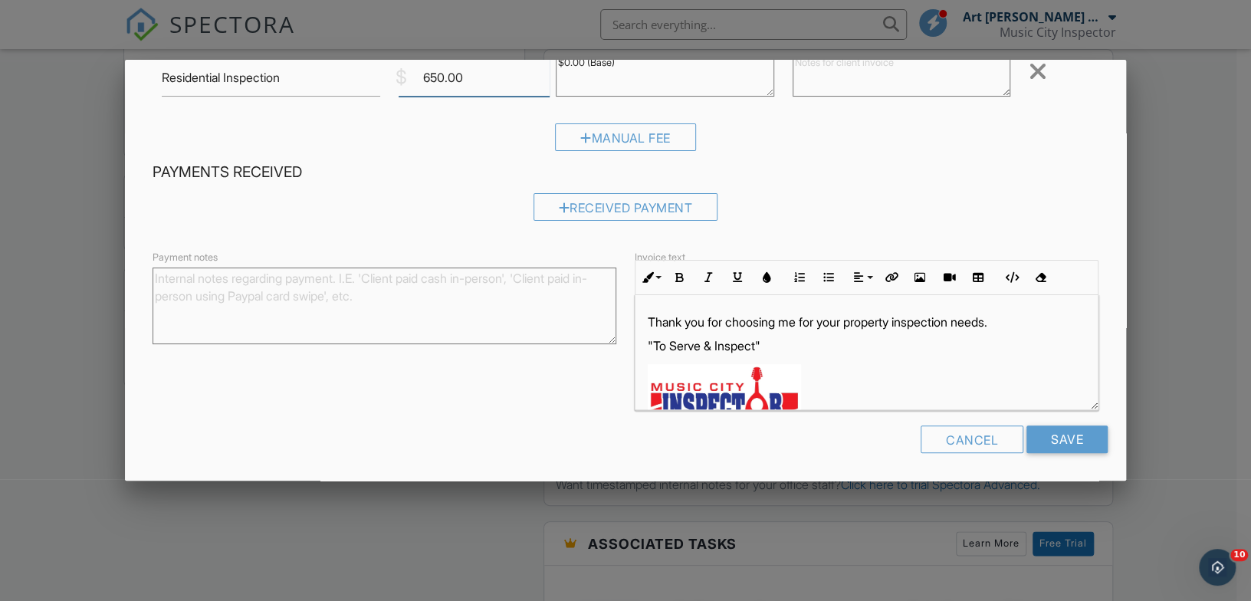
scroll to position [123, 0]
type input "650.00"
click at [1032, 435] on input "Save" at bounding box center [1066, 438] width 81 height 28
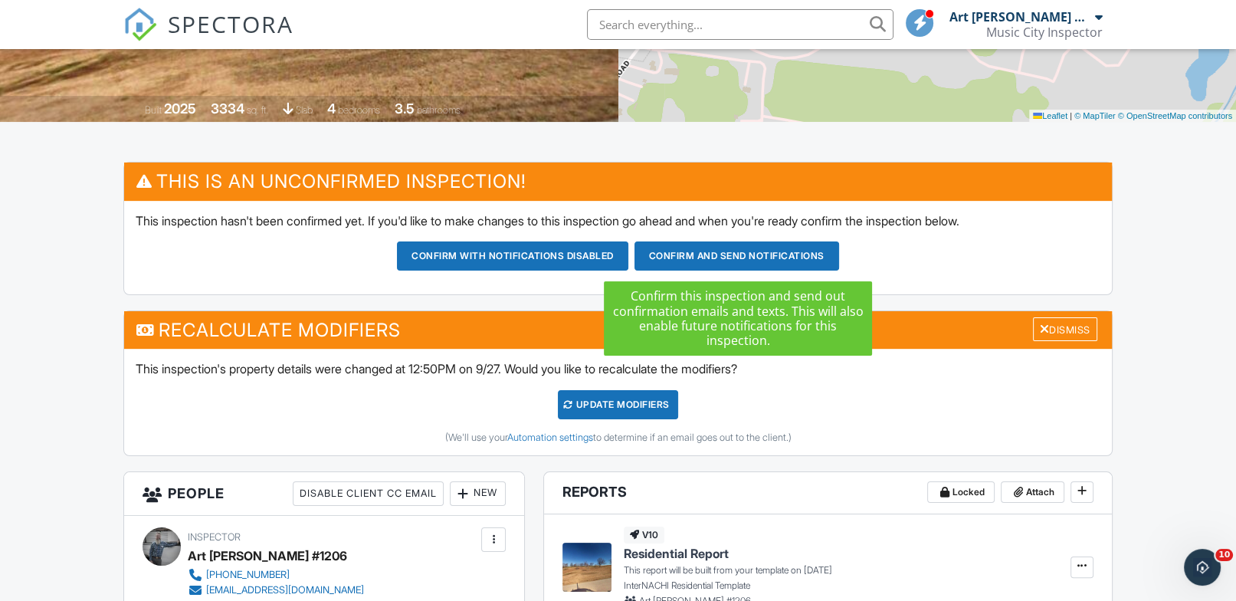
click at [732, 253] on button "Confirm and send notifications" at bounding box center [737, 255] width 205 height 29
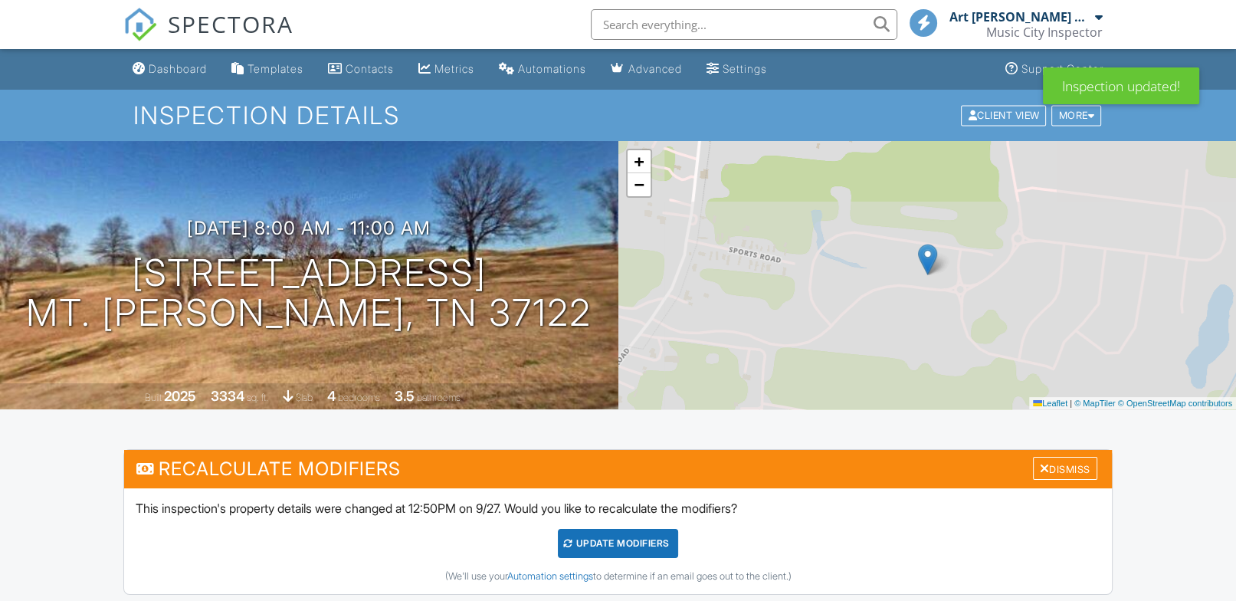
click at [599, 550] on div "UPDATE Modifiers" at bounding box center [618, 543] width 120 height 29
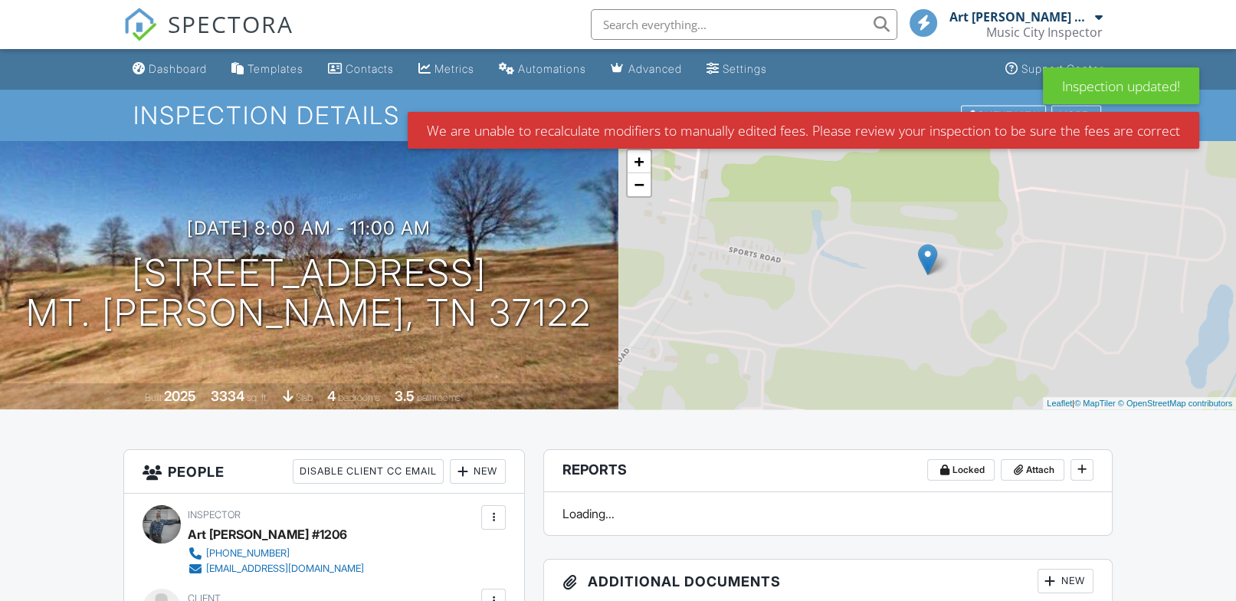
scroll to position [566, 0]
